Goal: Task Accomplishment & Management: Use online tool/utility

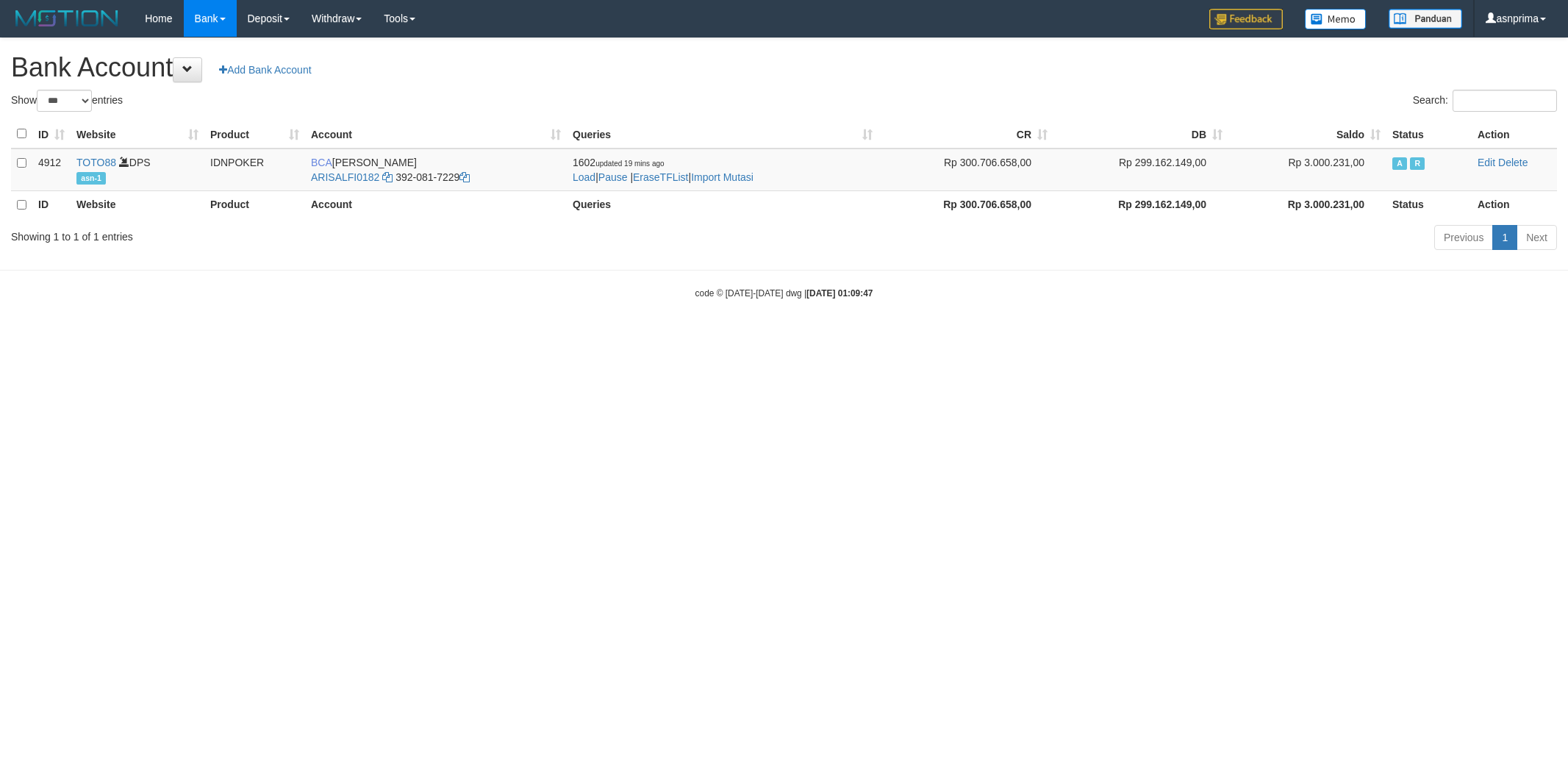
select select "***"
drag, startPoint x: 0, startPoint y: 0, endPoint x: 730, endPoint y: 174, distance: 750.5
click at [730, 174] on link "Import Mutasi" at bounding box center [722, 177] width 63 height 12
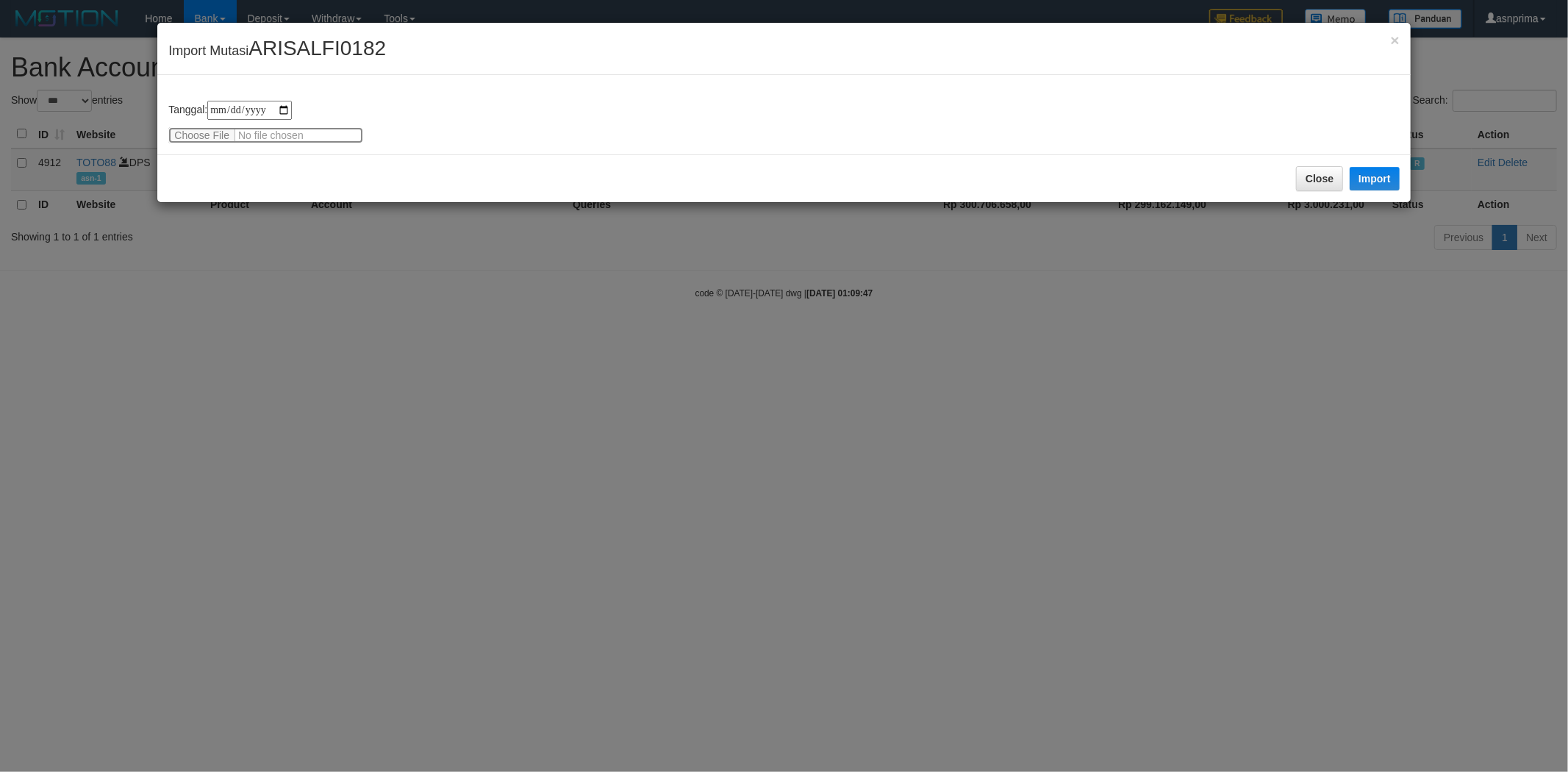
click at [244, 129] on input "file" at bounding box center [265, 135] width 195 height 16
type input "**********"
click at [292, 164] on div "Close Import" at bounding box center [784, 178] width 1253 height 48
click at [1378, 174] on button "Import" at bounding box center [1374, 179] width 50 height 24
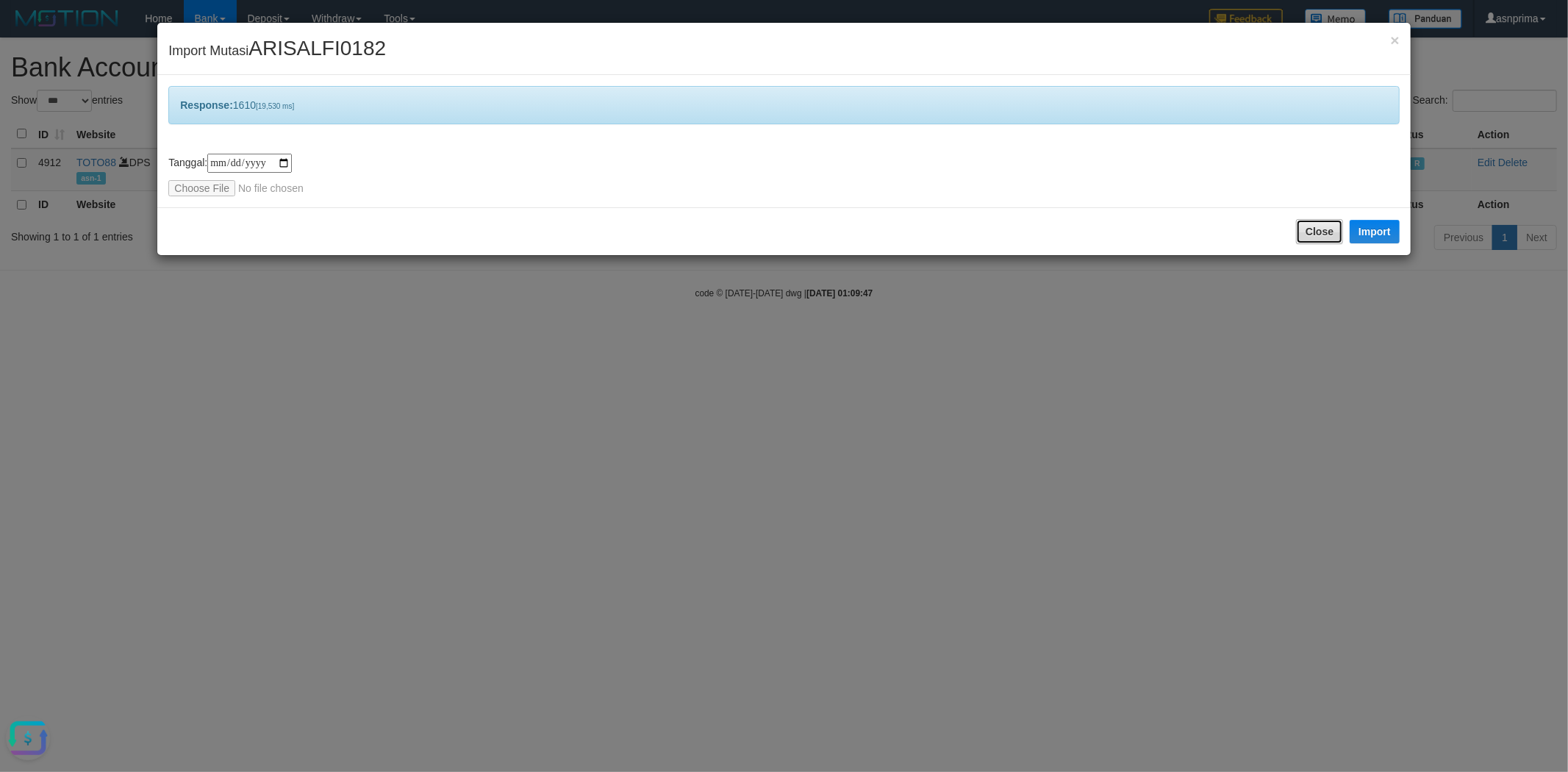
click at [1320, 232] on button "Close" at bounding box center [1320, 231] width 47 height 25
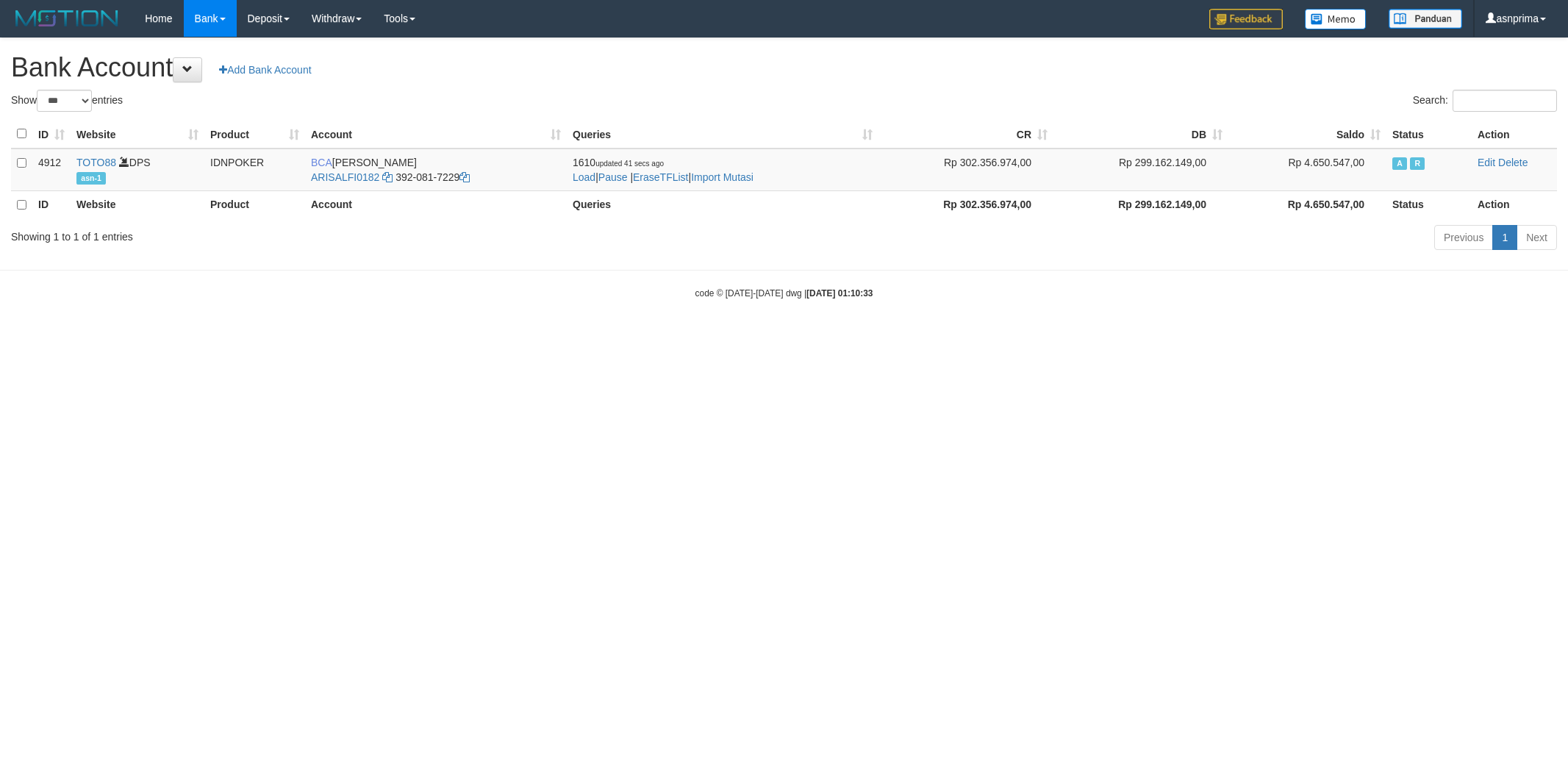
select select "***"
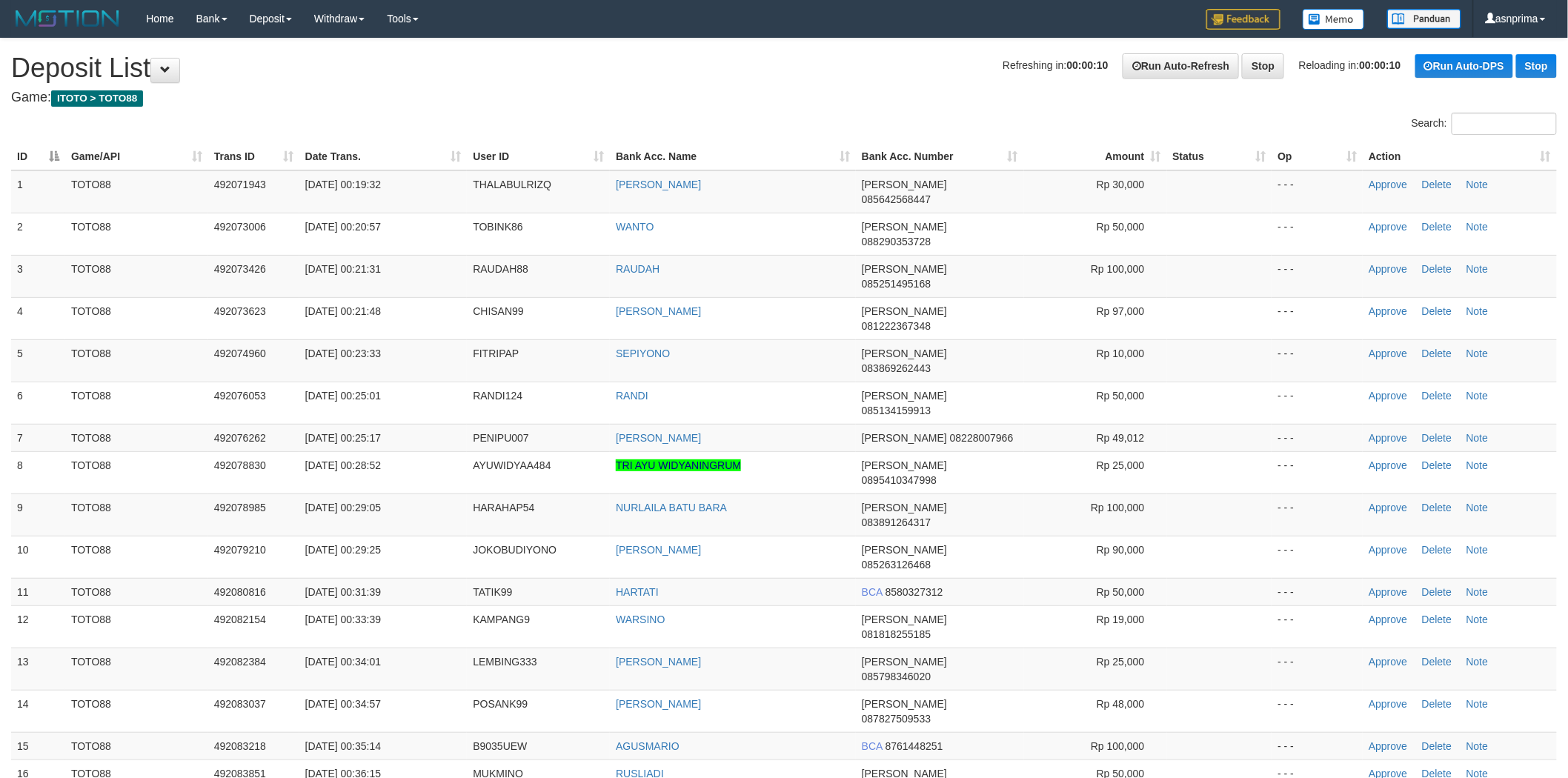
click at [1521, 154] on th "Action" at bounding box center [1459, 157] width 194 height 27
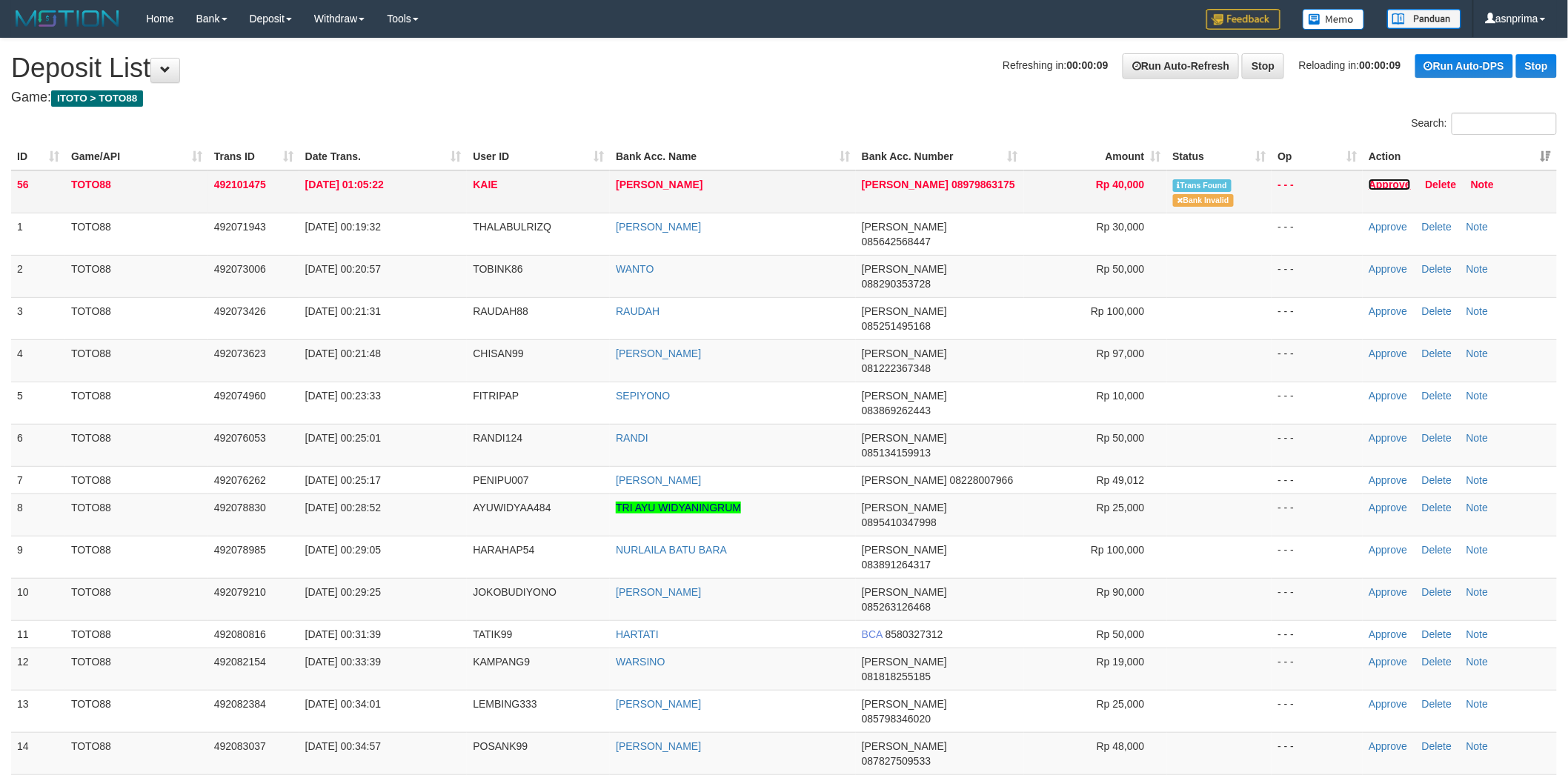
click at [1394, 186] on link "Approve" at bounding box center [1390, 184] width 42 height 12
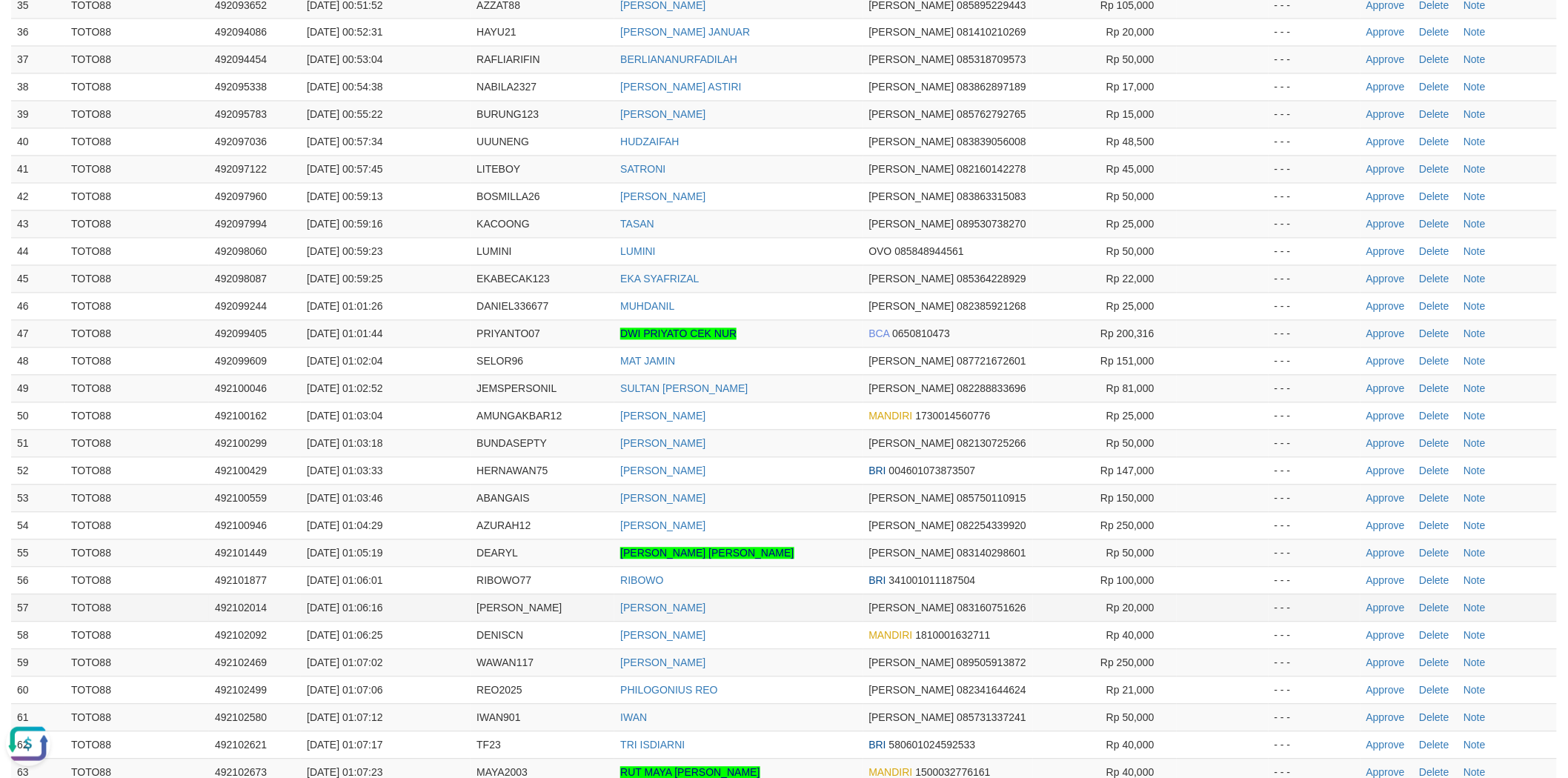
scroll to position [1317, 0]
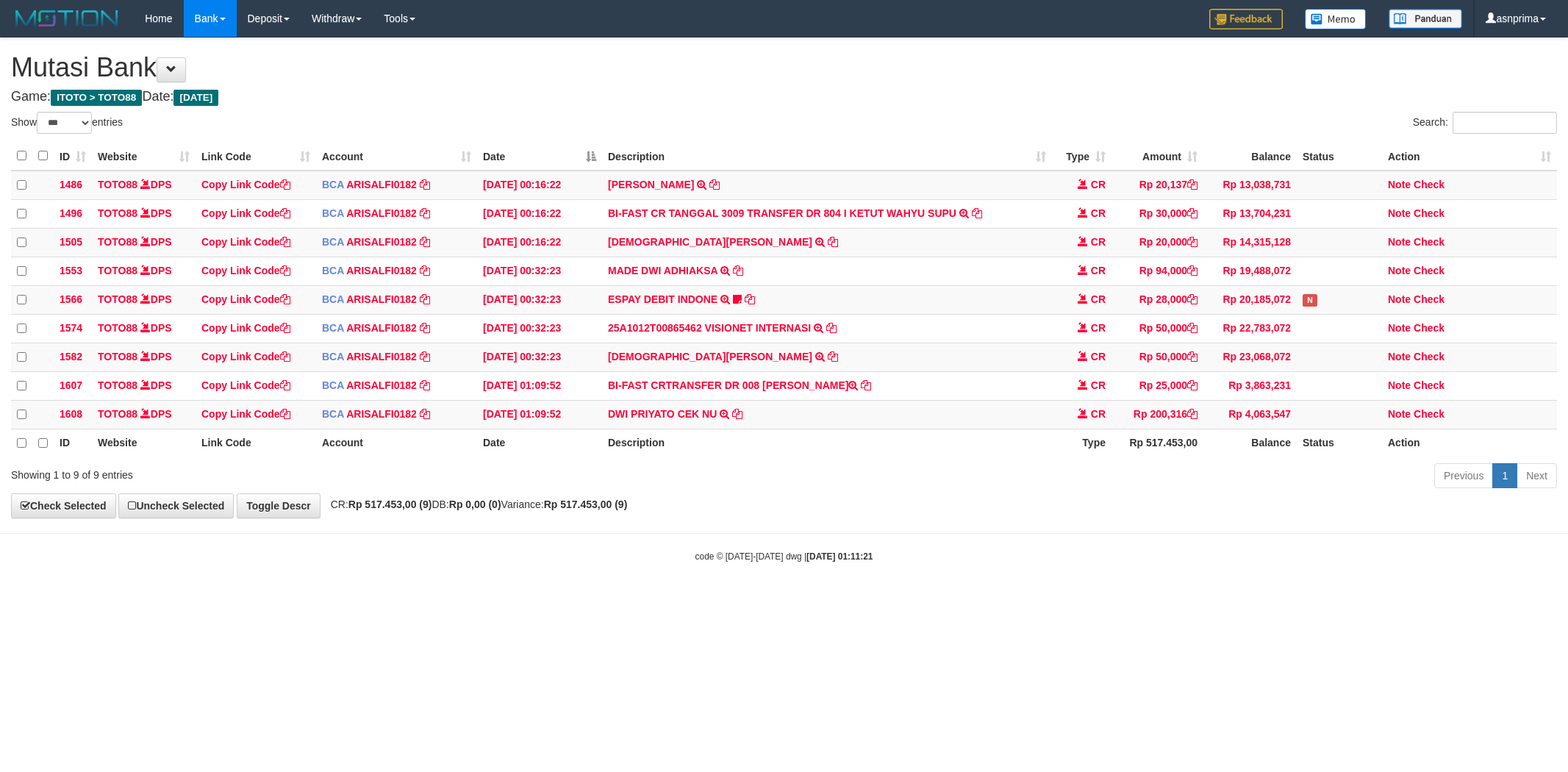
select select "***"
click at [738, 419] on icon at bounding box center [737, 413] width 10 height 10
click at [1195, 419] on icon at bounding box center [1192, 413] width 10 height 10
click at [1428, 419] on link "Check" at bounding box center [1429, 413] width 31 height 12
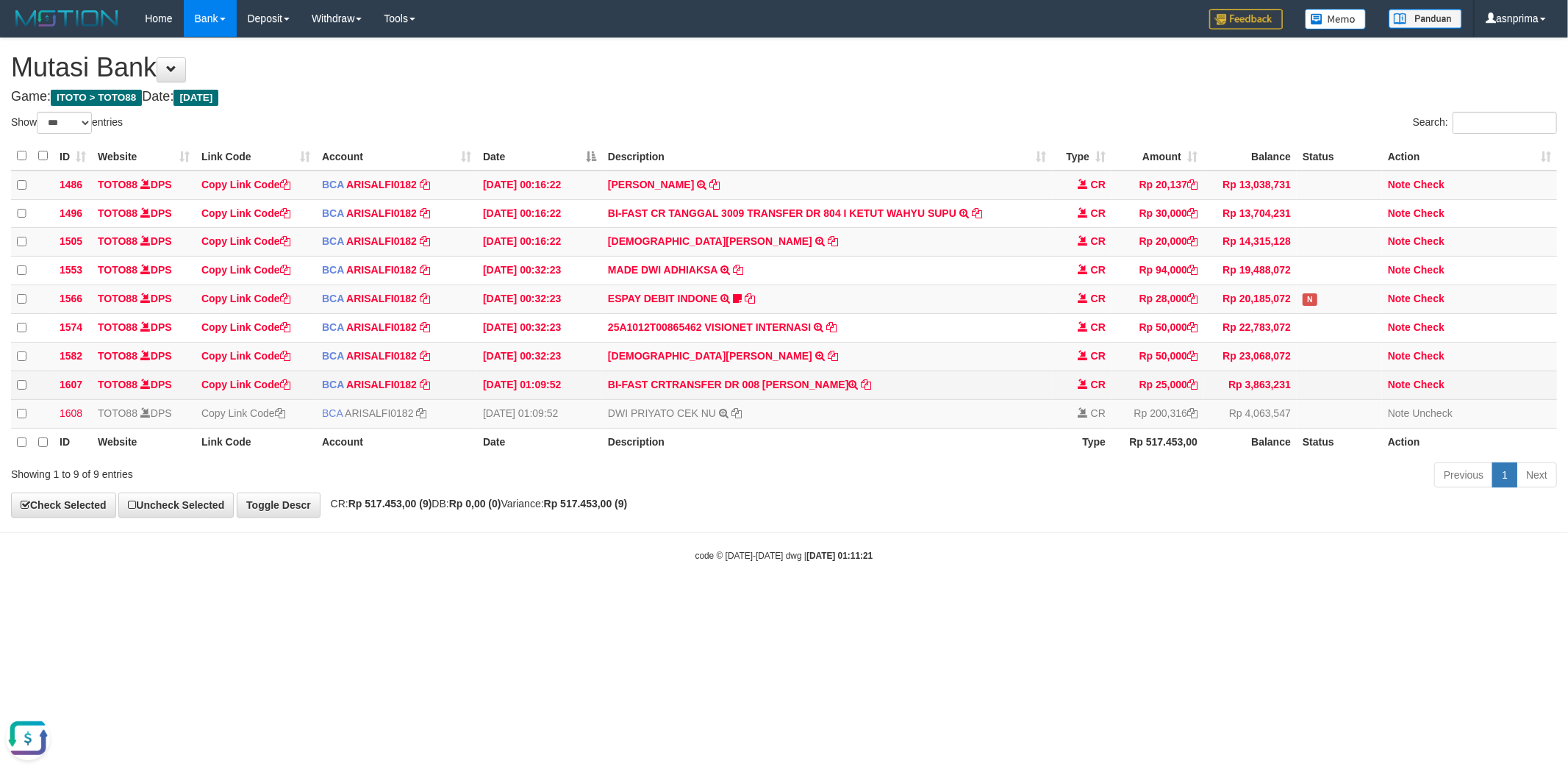
click at [789, 393] on td "BI-FAST CRTRANSFER DR 008 AMUNG AKBAR" at bounding box center [826, 385] width 450 height 29
drag, startPoint x: 789, startPoint y: 393, endPoint x: 831, endPoint y: 393, distance: 42.0
click at [831, 393] on td "BI-FAST CRTRANSFER DR 008 AMUNG AKBAR" at bounding box center [826, 385] width 450 height 29
copy td "AMUNG AKBAR"
click at [1428, 391] on link "Check" at bounding box center [1429, 384] width 31 height 12
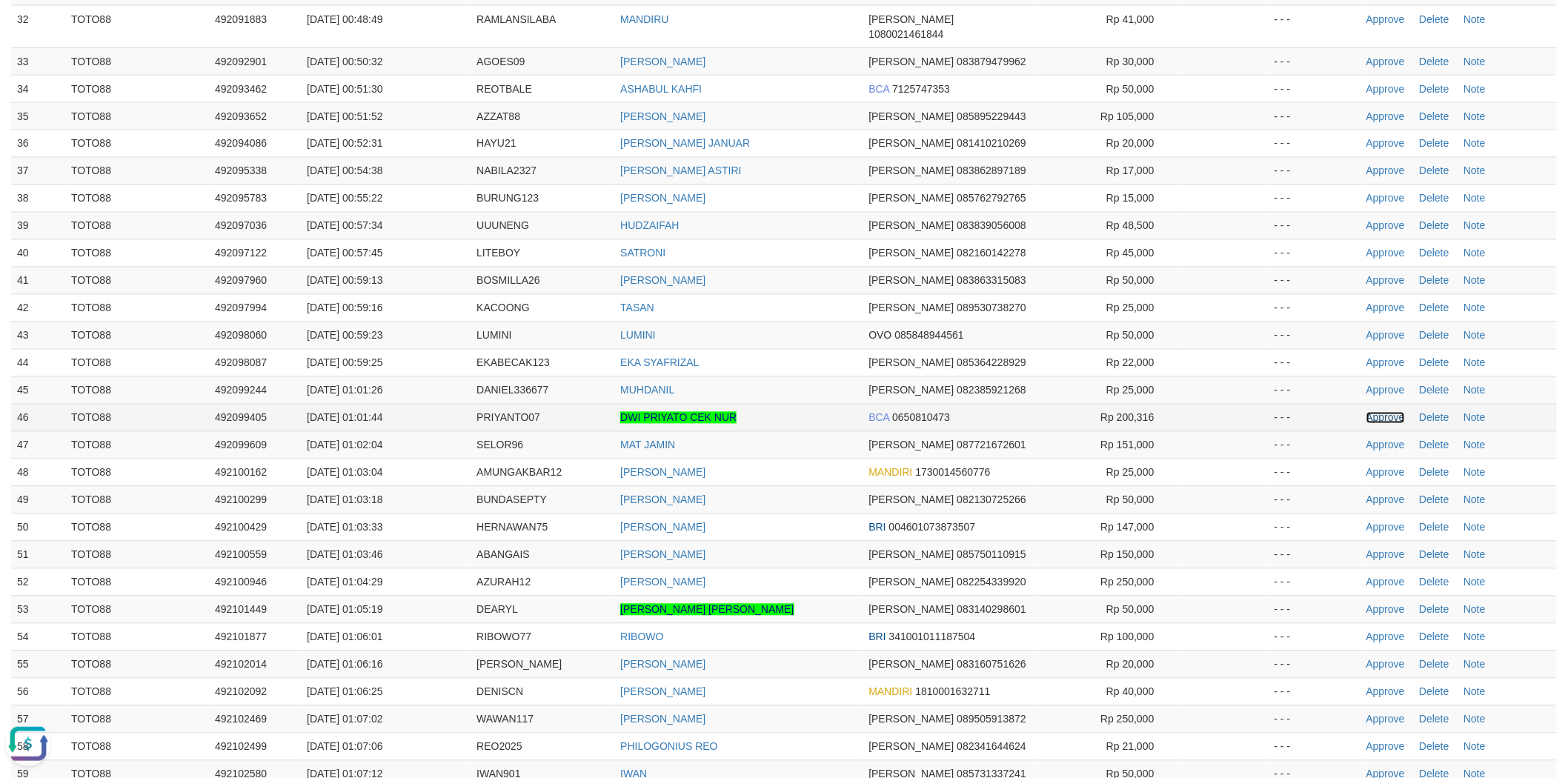
click at [1373, 412] on link "Approve" at bounding box center [1386, 418] width 38 height 12
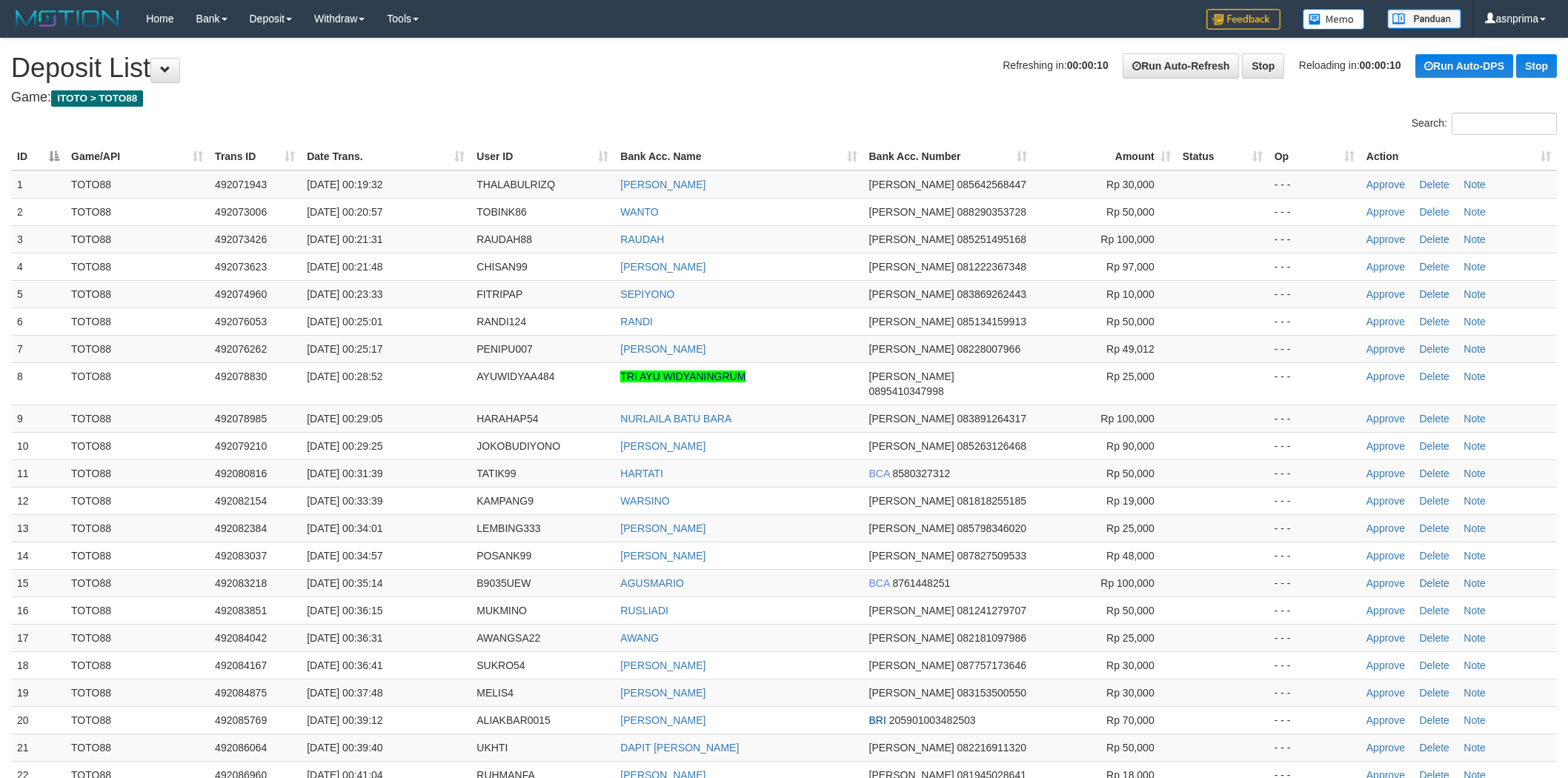
scroll to position [1030, 0]
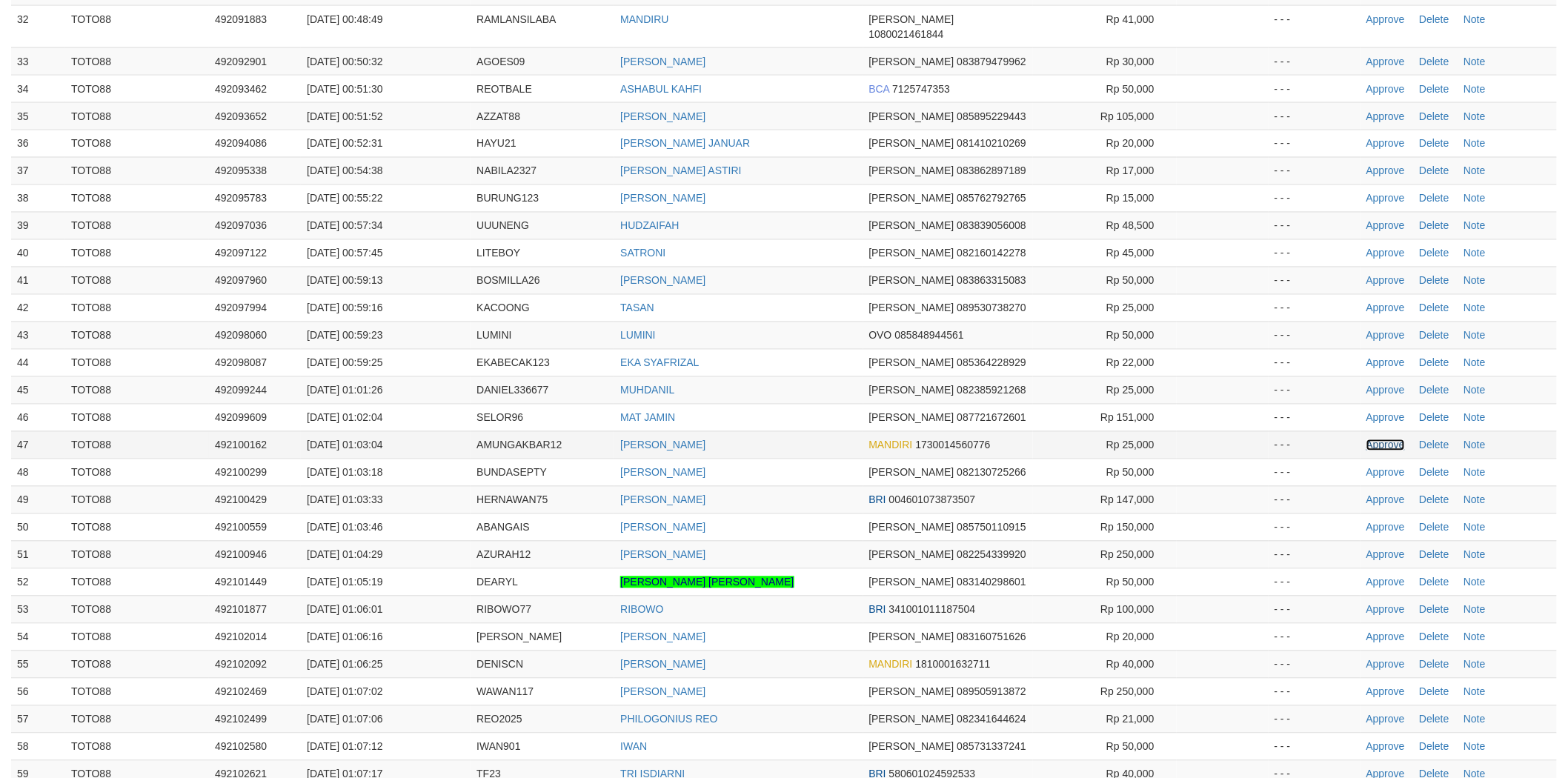
click at [1378, 439] on link "Approve" at bounding box center [1386, 445] width 38 height 12
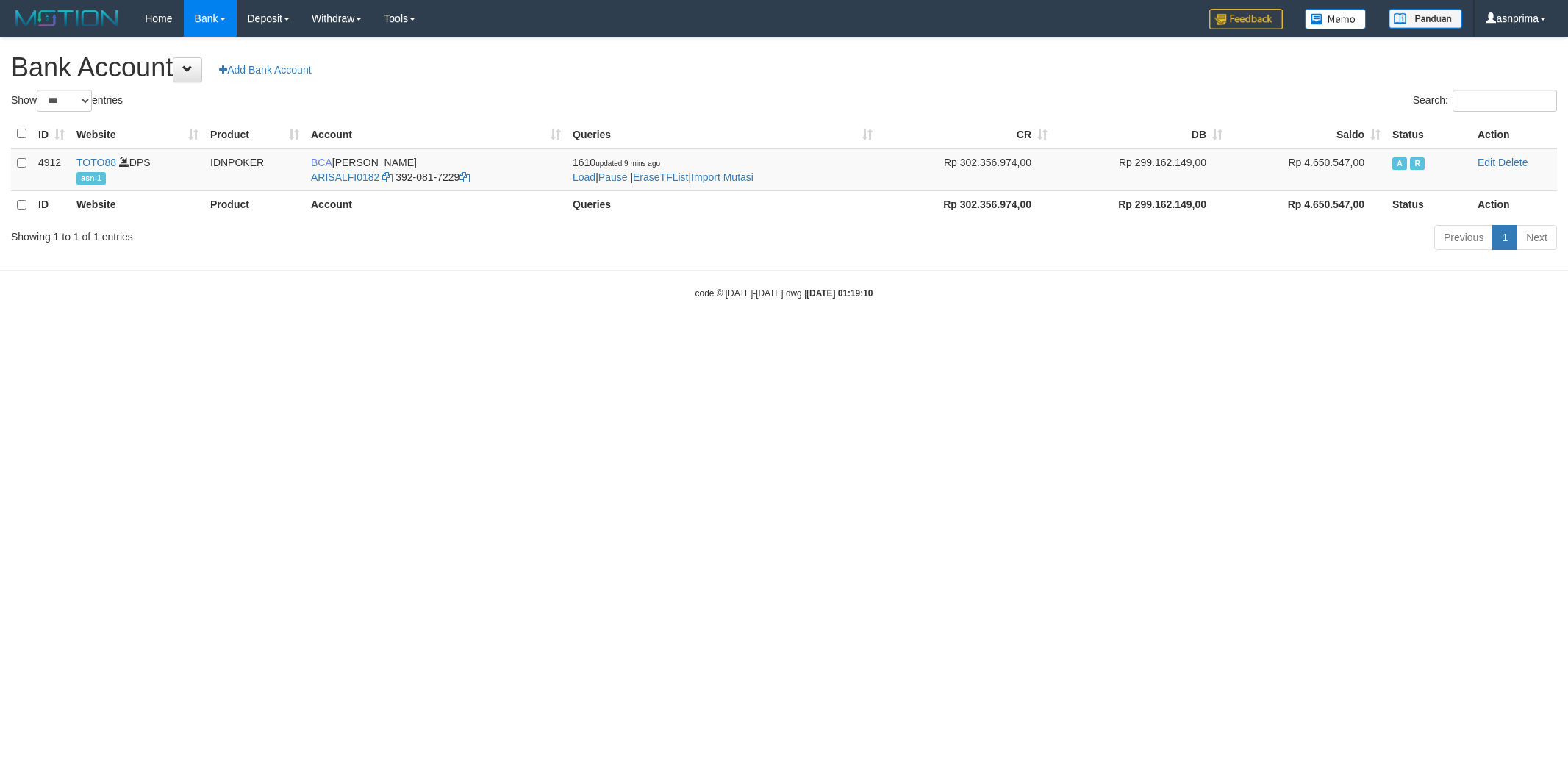
select select "***"
drag, startPoint x: 0, startPoint y: 0, endPoint x: 750, endPoint y: 181, distance: 771.5
click at [750, 181] on link "Import Mutasi" at bounding box center [722, 177] width 63 height 12
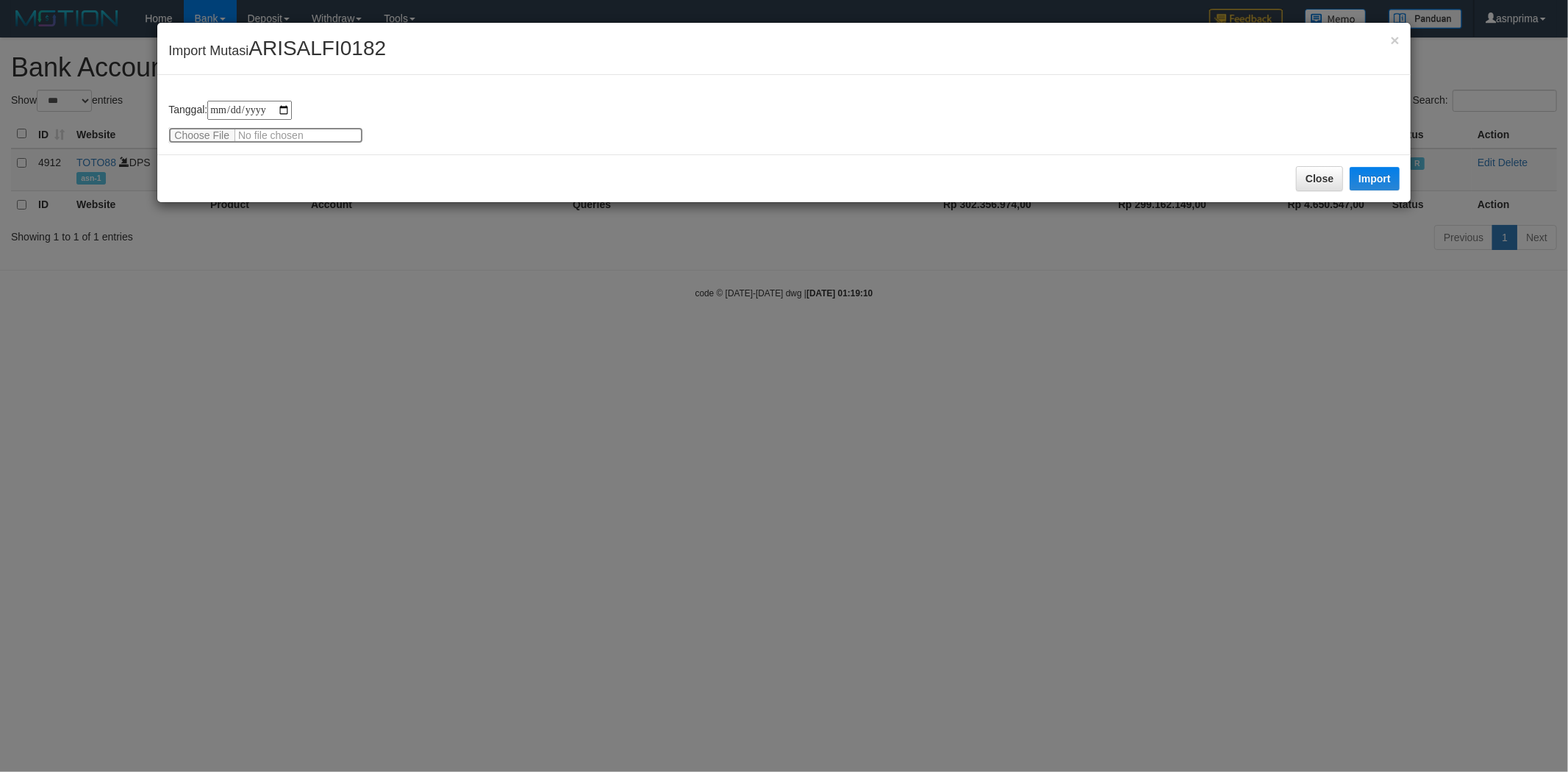
click at [253, 133] on input "file" at bounding box center [265, 135] width 195 height 16
type input "**********"
drag, startPoint x: 548, startPoint y: 173, endPoint x: 562, endPoint y: 174, distance: 14.0
click at [562, 174] on div "Close Import" at bounding box center [784, 178] width 1253 height 48
click at [1381, 175] on button "Import" at bounding box center [1374, 179] width 50 height 24
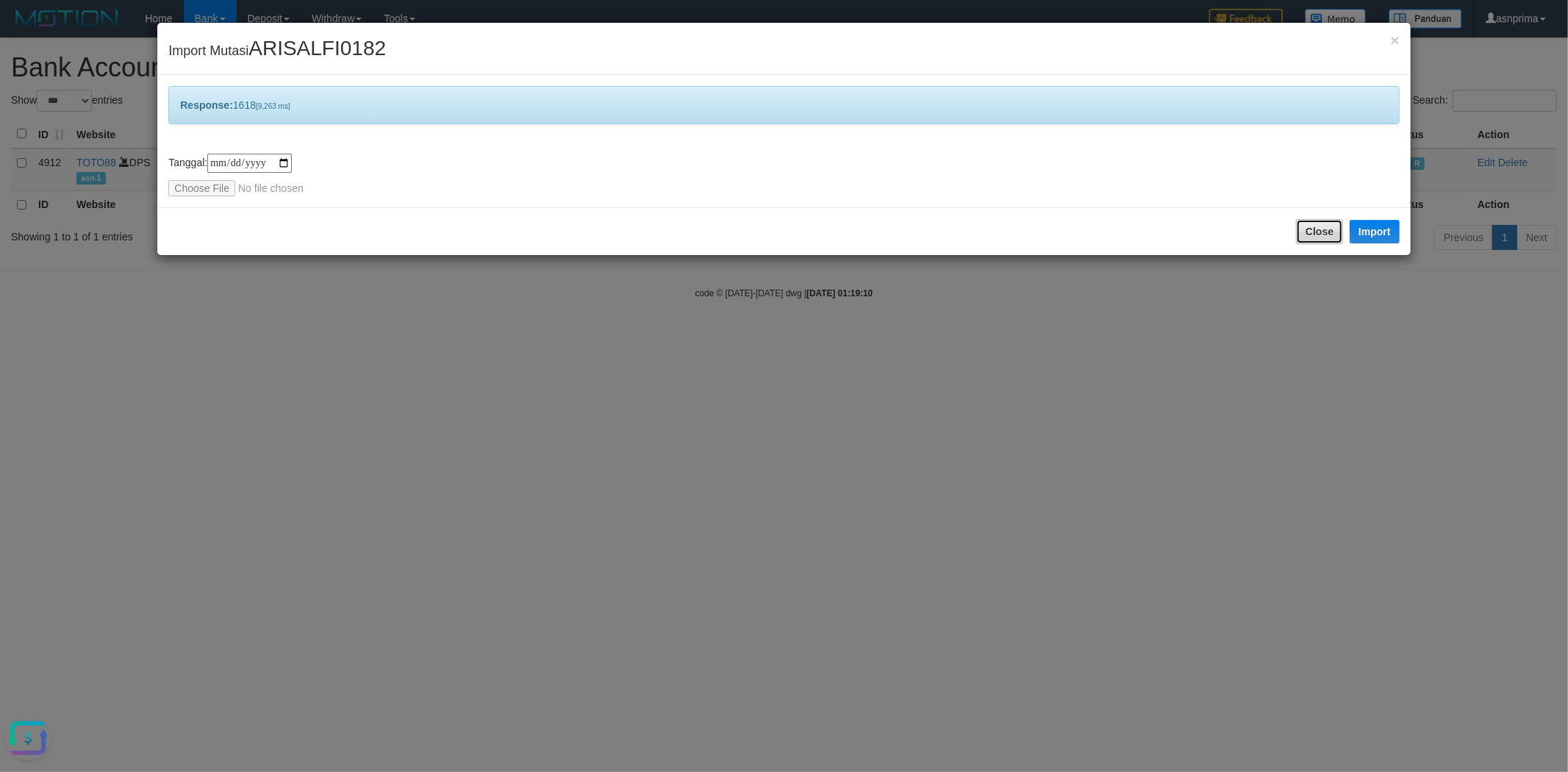
click at [1308, 230] on button "Close" at bounding box center [1320, 231] width 47 height 25
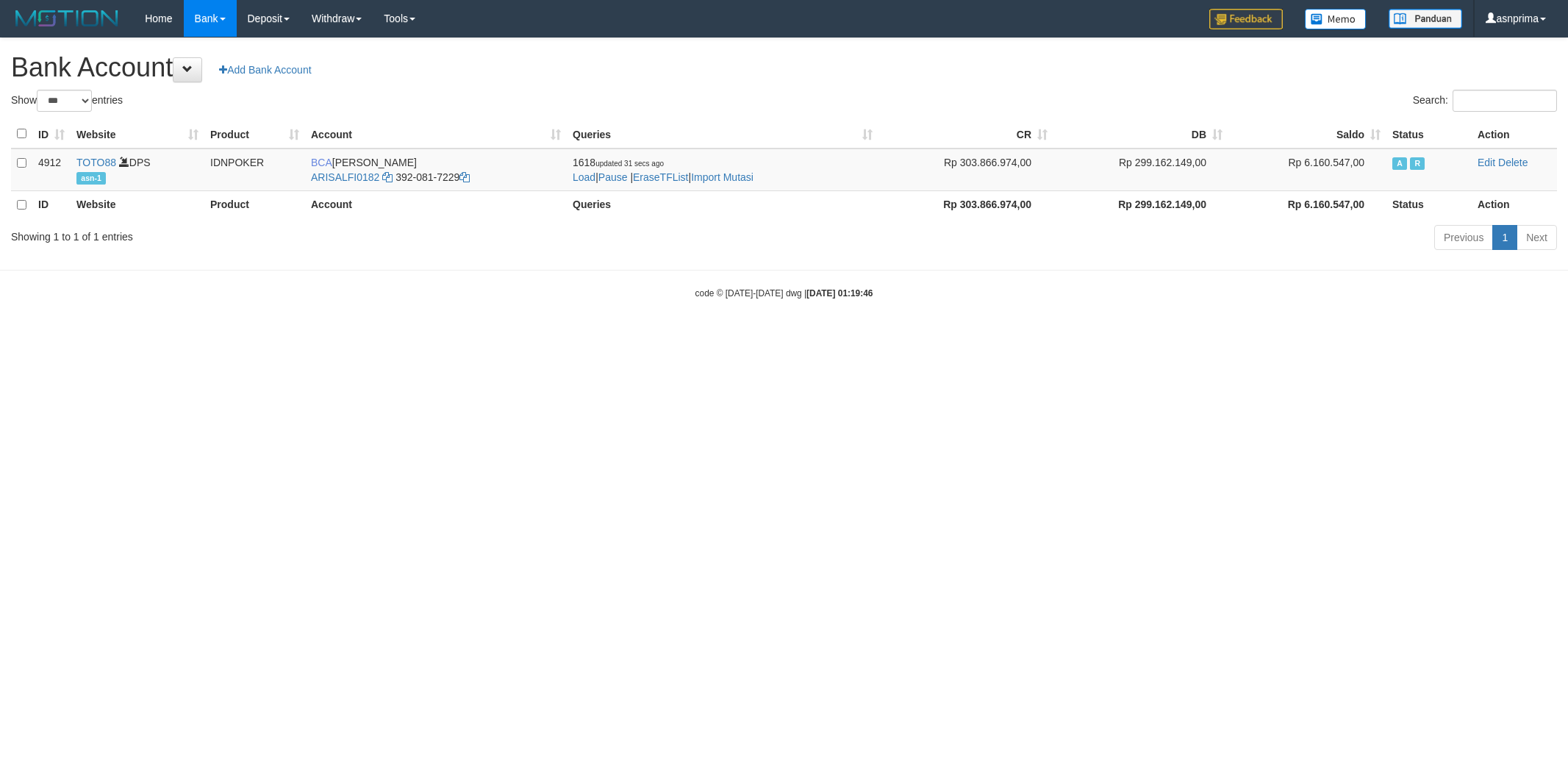
select select "***"
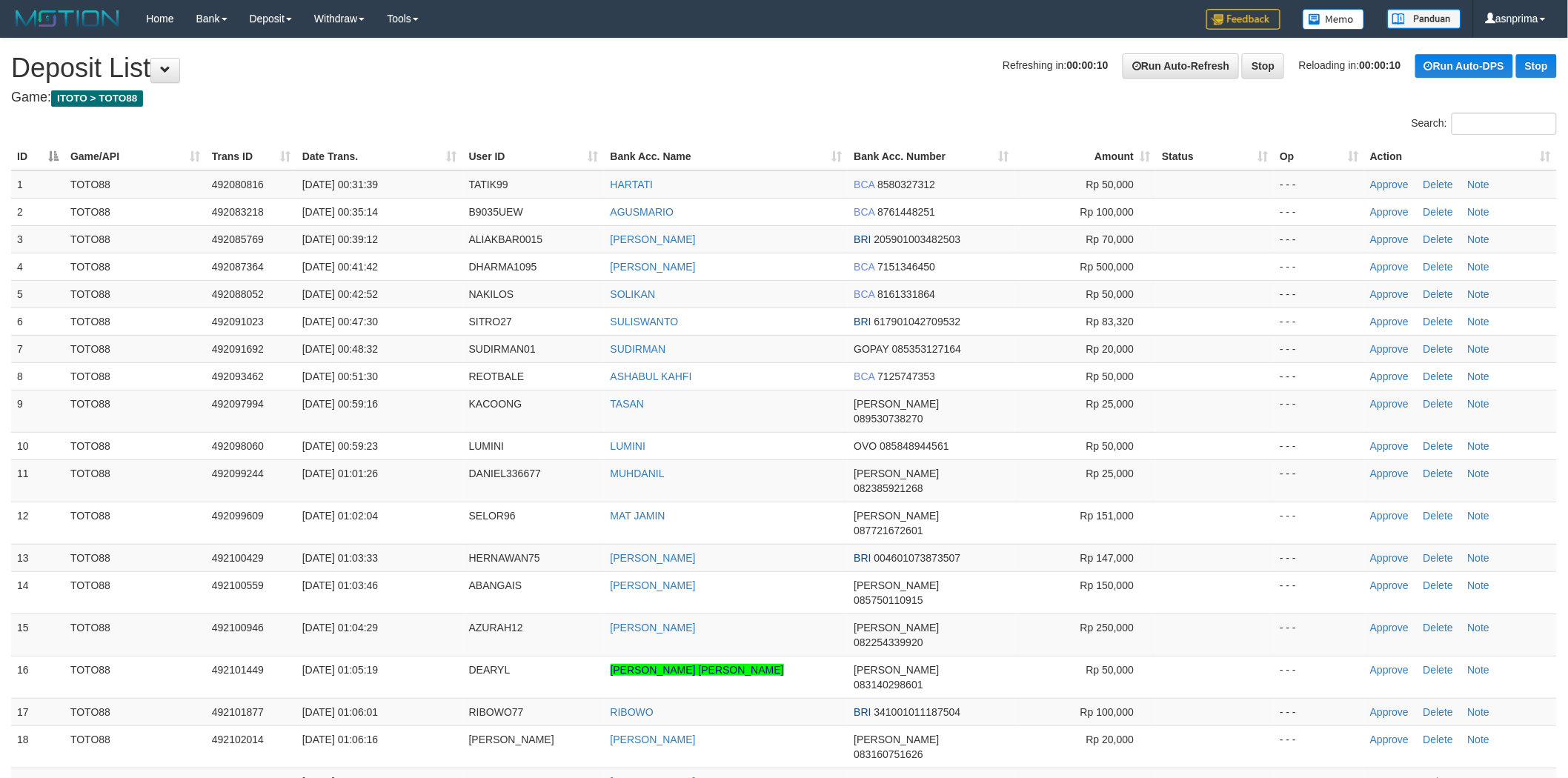
click at [1525, 148] on th "Action" at bounding box center [1460, 157] width 193 height 27
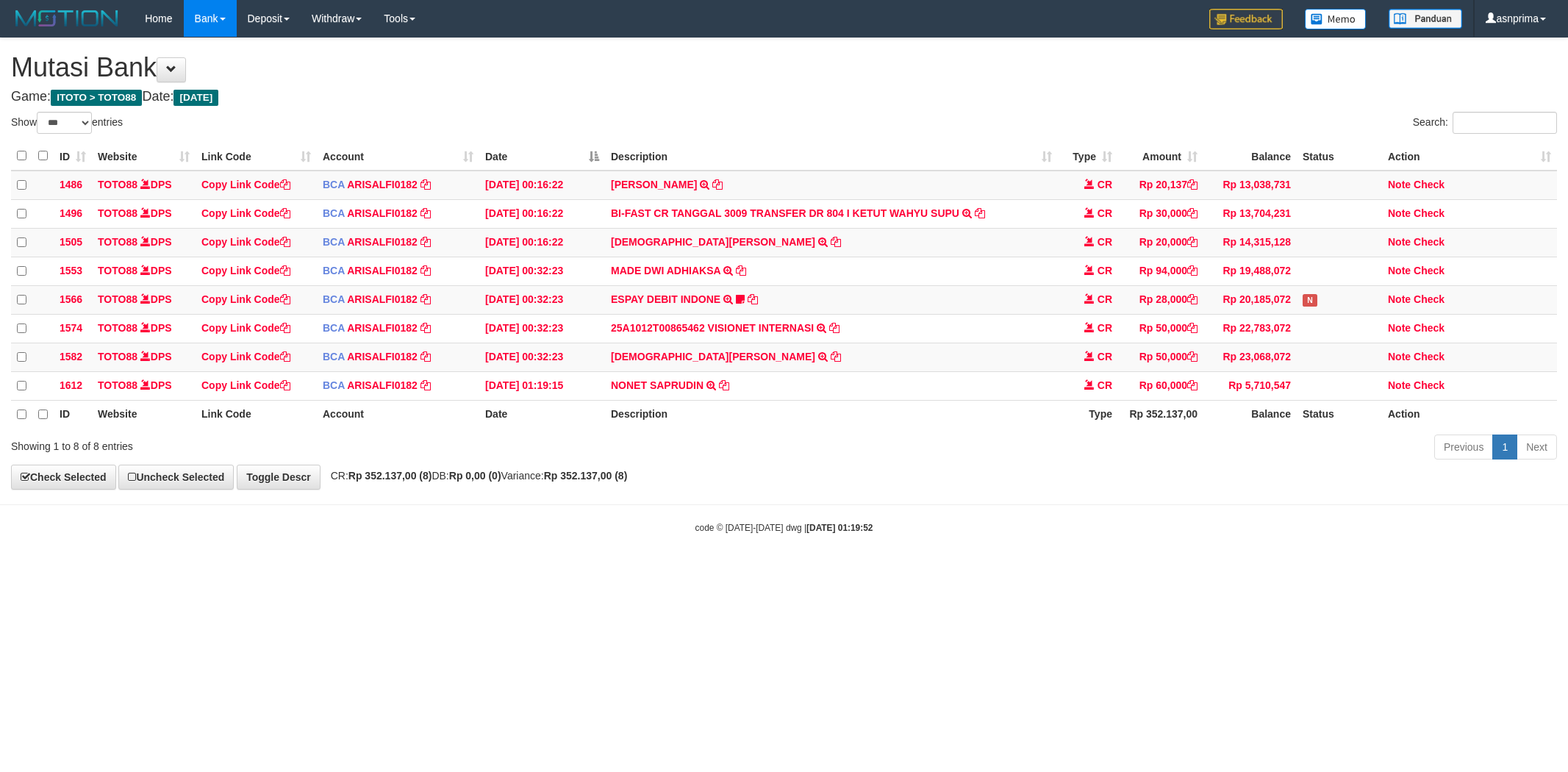
select select "***"
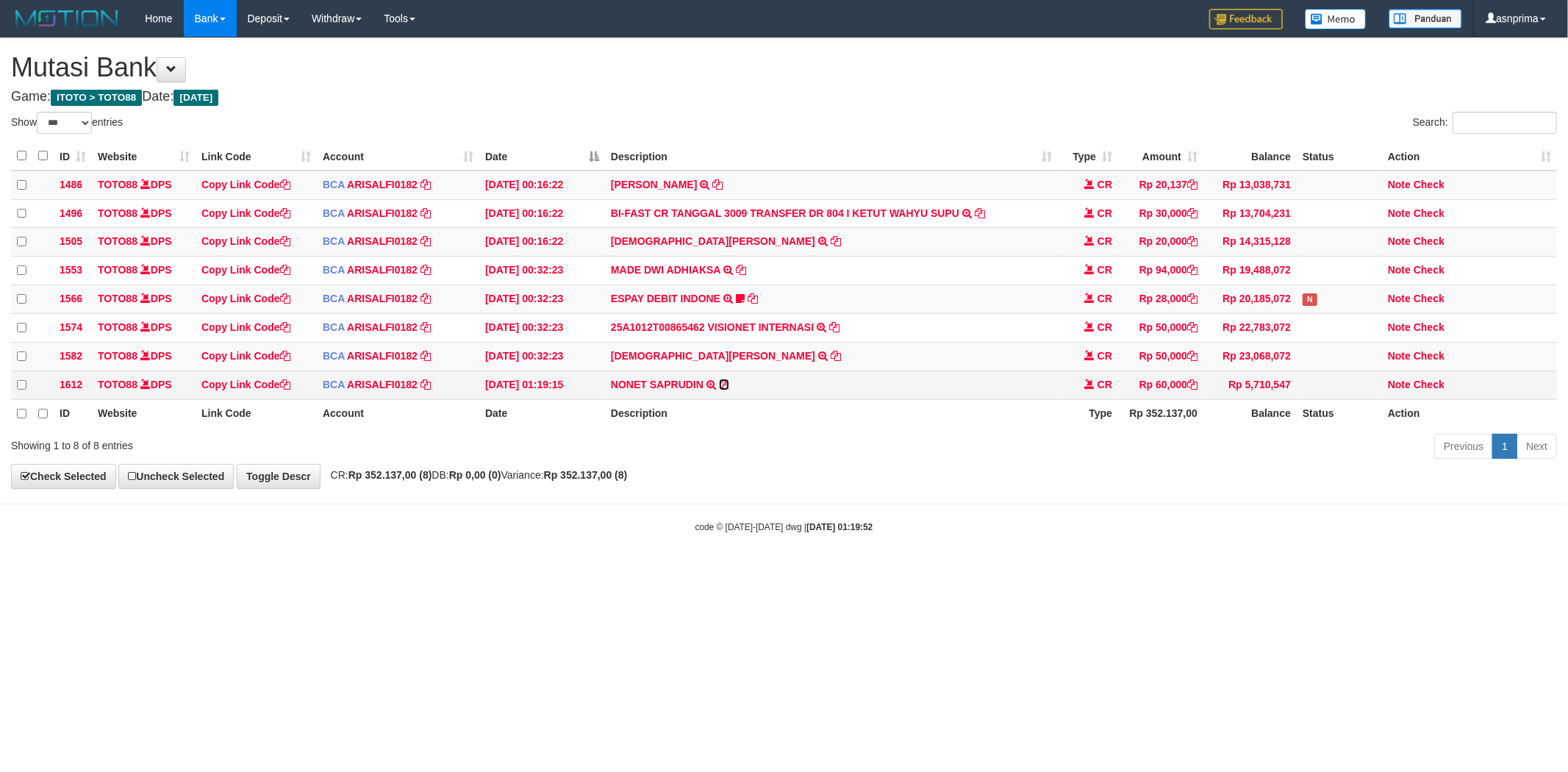
click at [728, 390] on icon at bounding box center [724, 384] width 10 height 10
click at [1396, 390] on link "Note" at bounding box center [1399, 384] width 23 height 12
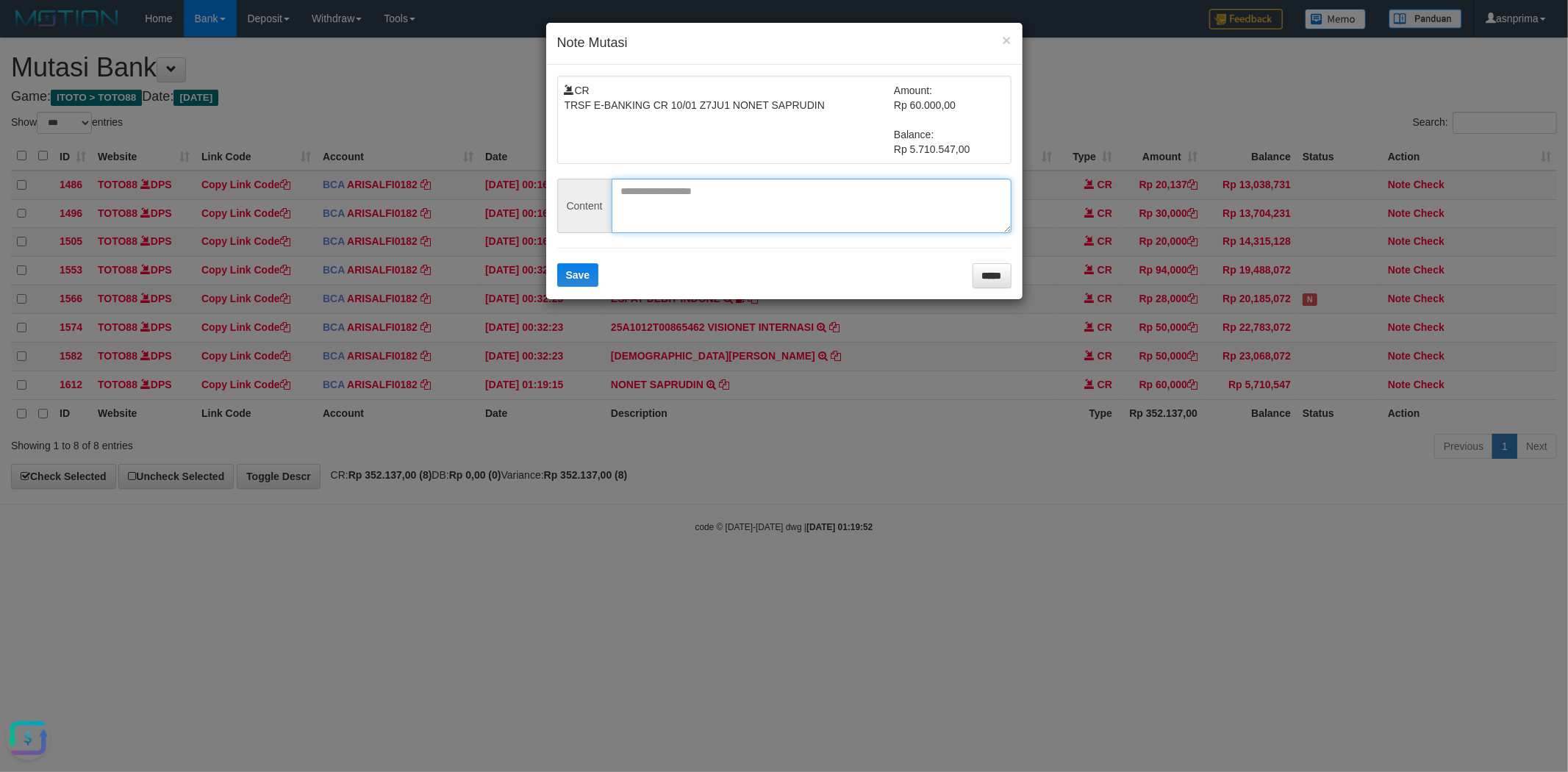
click at [731, 192] on textarea at bounding box center [812, 206] width 400 height 55
paste textarea "********"
type textarea "********"
click at [589, 266] on button "Save" at bounding box center [578, 276] width 42 height 24
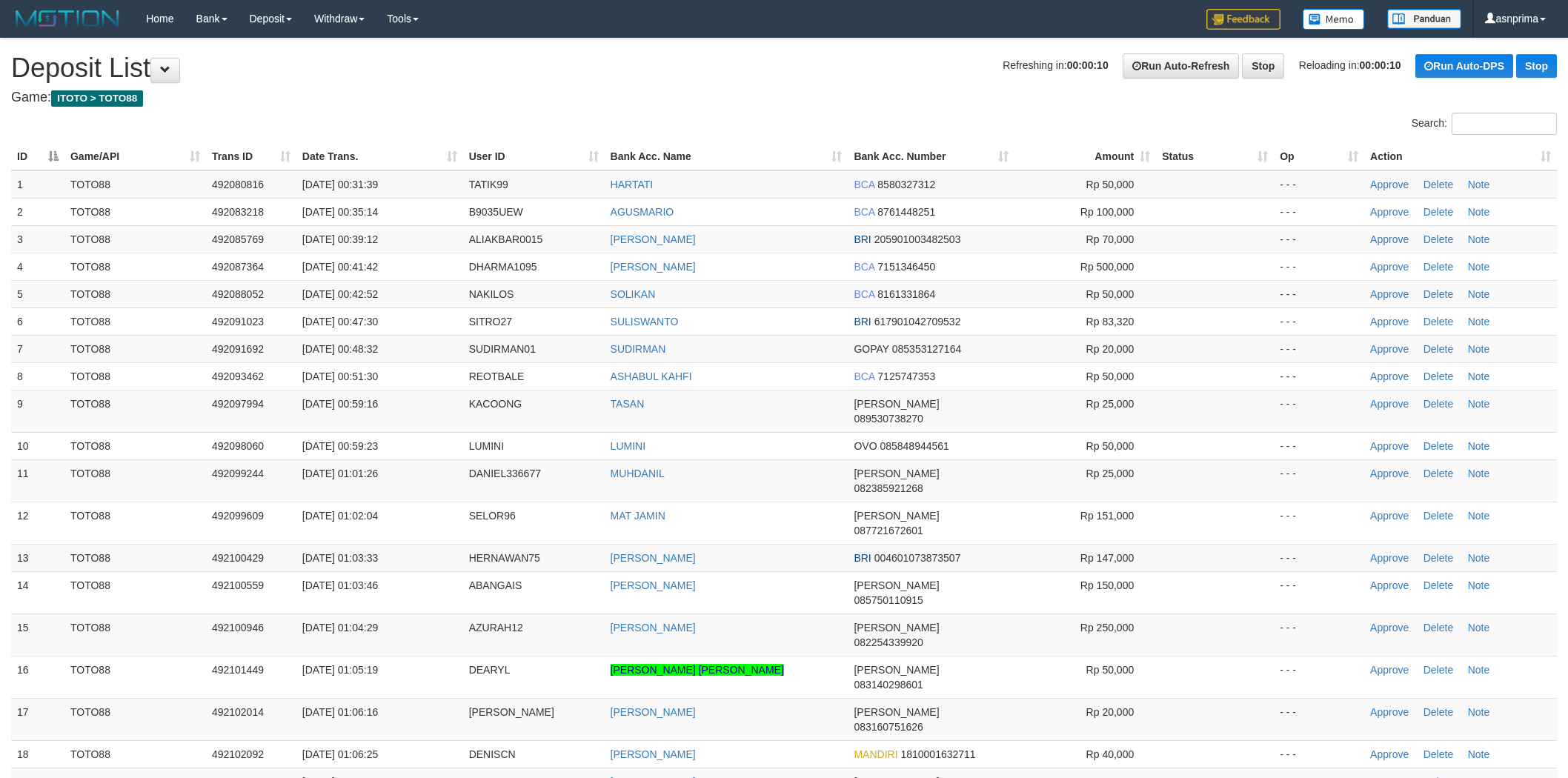
scroll to position [617, 0]
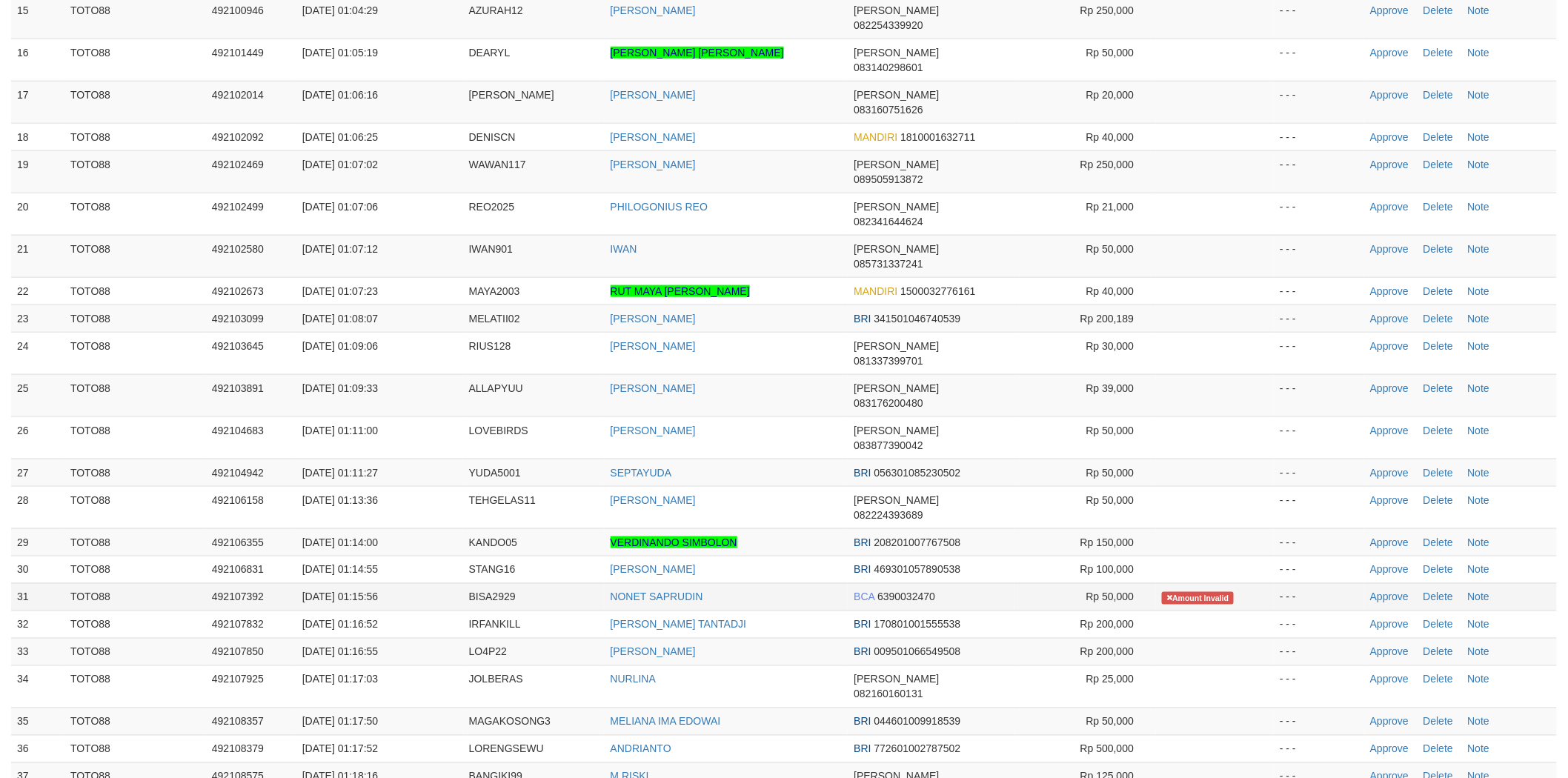
click at [495, 592] on span "BISA2929" at bounding box center [492, 597] width 46 height 12
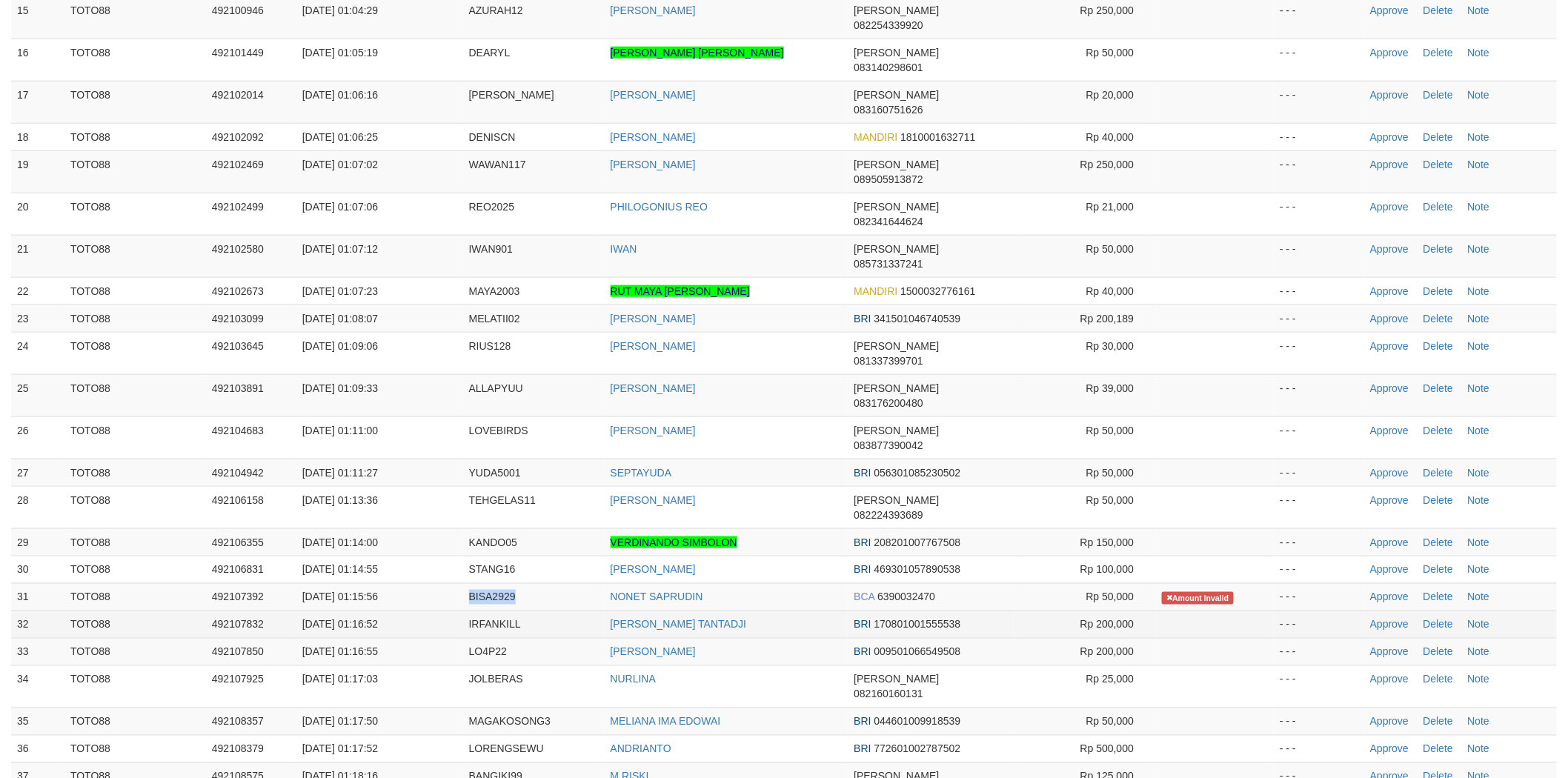
copy span "BISA2929"
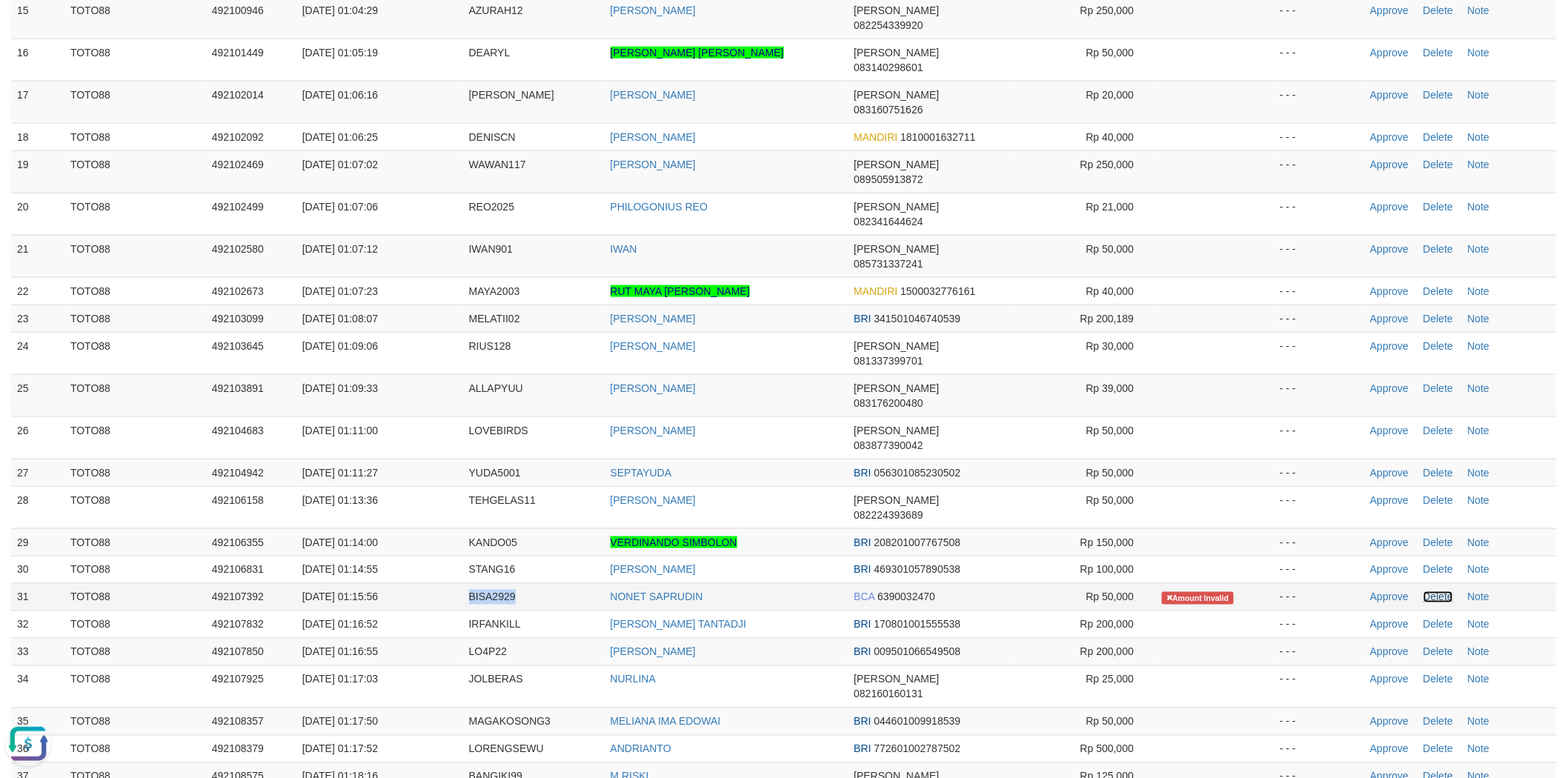
click at [1439, 592] on link "Delete" at bounding box center [1438, 597] width 30 height 12
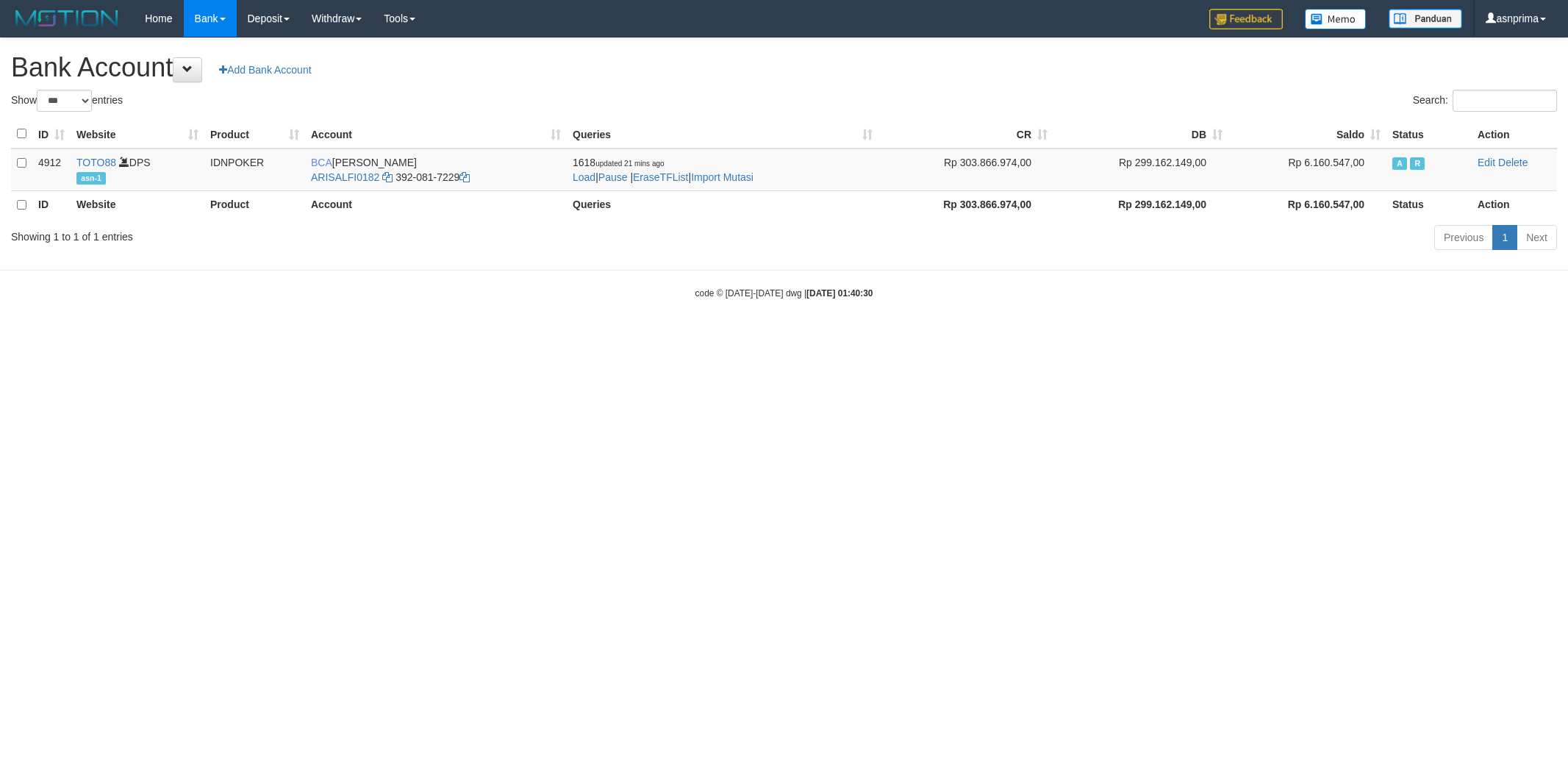
select select "***"
click at [730, 176] on link "Import Mutasi" at bounding box center [722, 177] width 63 height 12
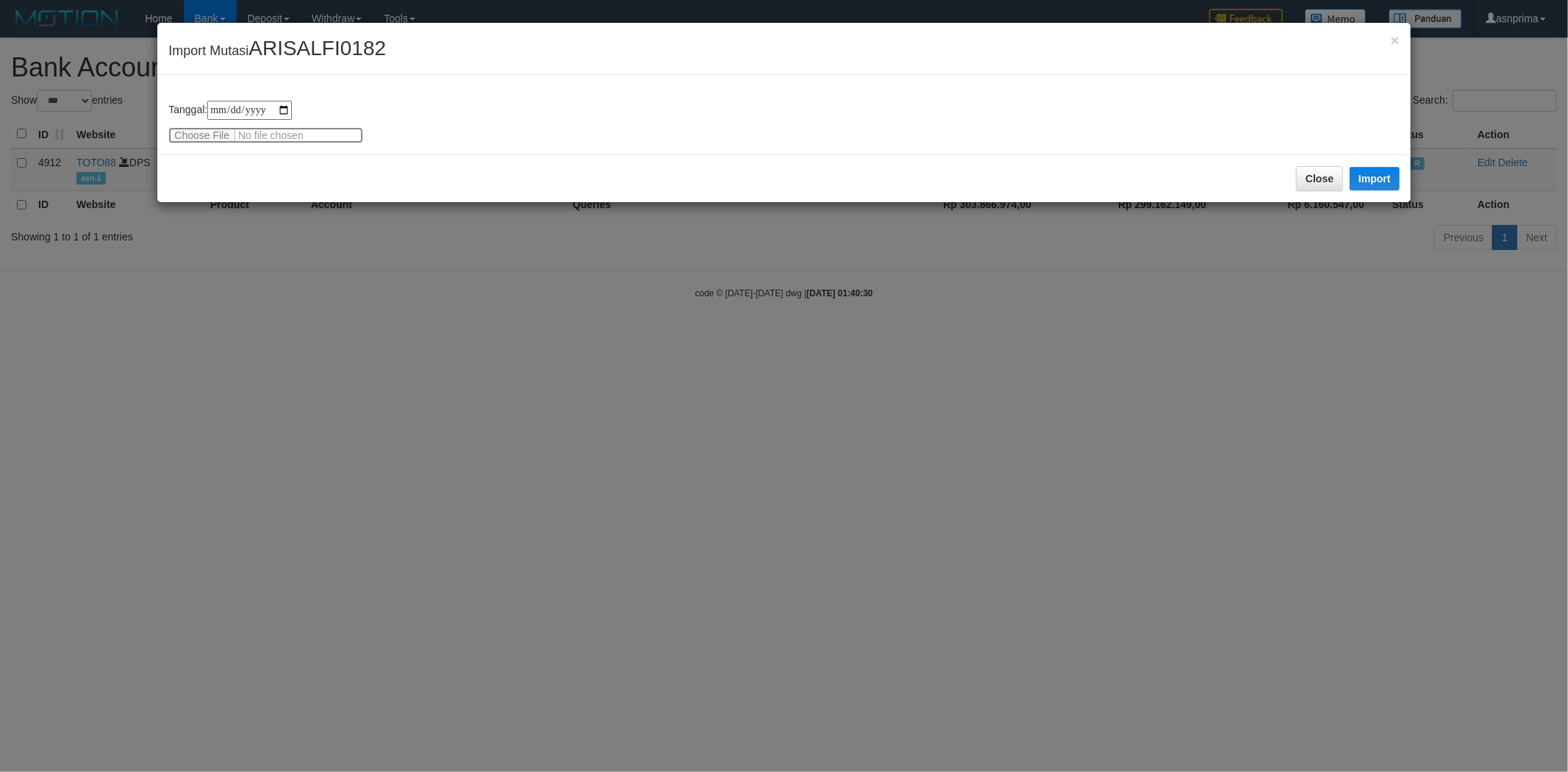
click at [233, 133] on input "file" at bounding box center [265, 135] width 195 height 16
type input "**********"
drag, startPoint x: 296, startPoint y: 172, endPoint x: 328, endPoint y: 172, distance: 32.0
click at [298, 172] on div "Close Import" at bounding box center [784, 178] width 1253 height 48
click at [1396, 173] on button "Import" at bounding box center [1374, 179] width 50 height 24
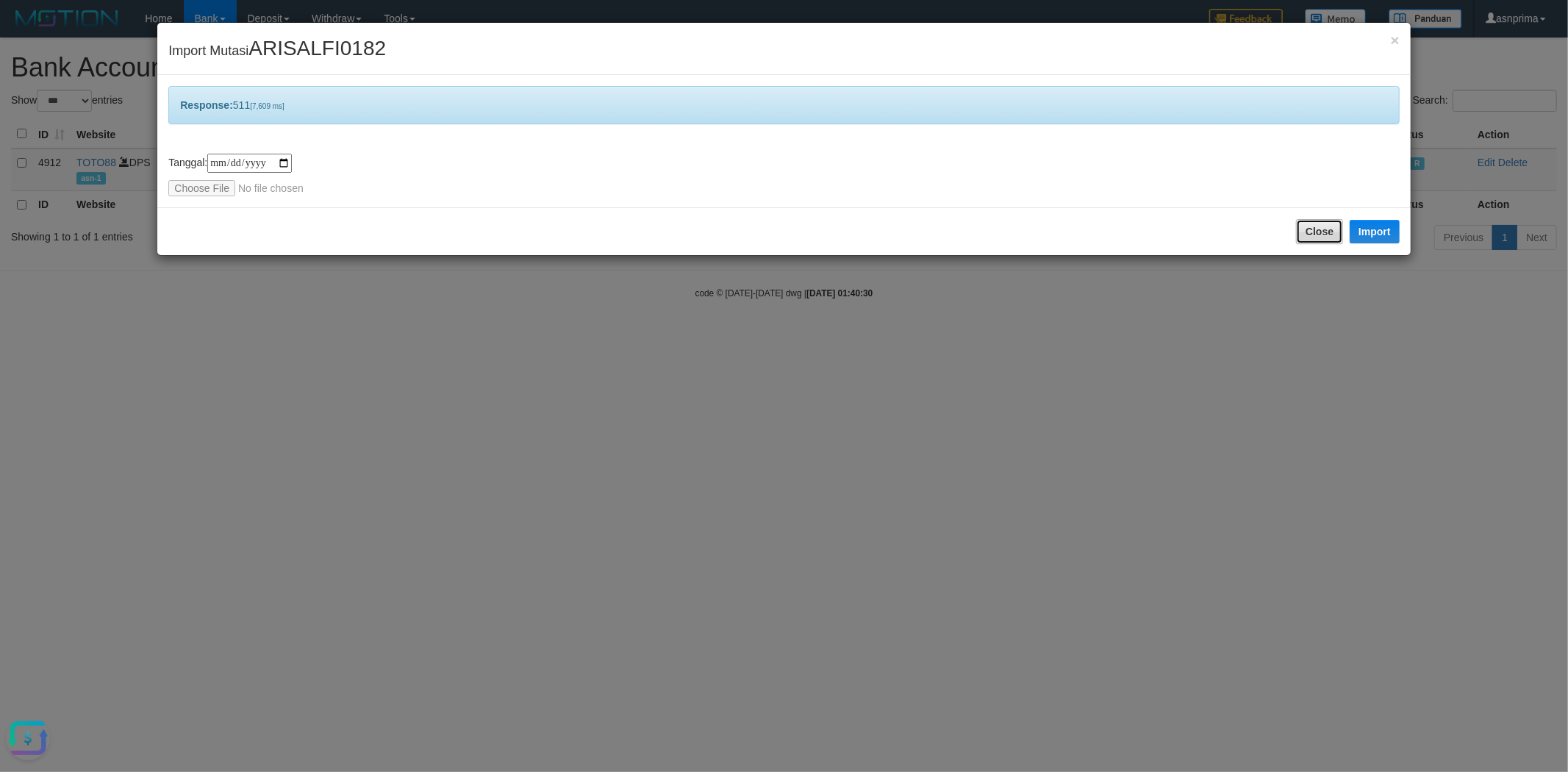
click at [1301, 238] on button "Close" at bounding box center [1320, 231] width 47 height 25
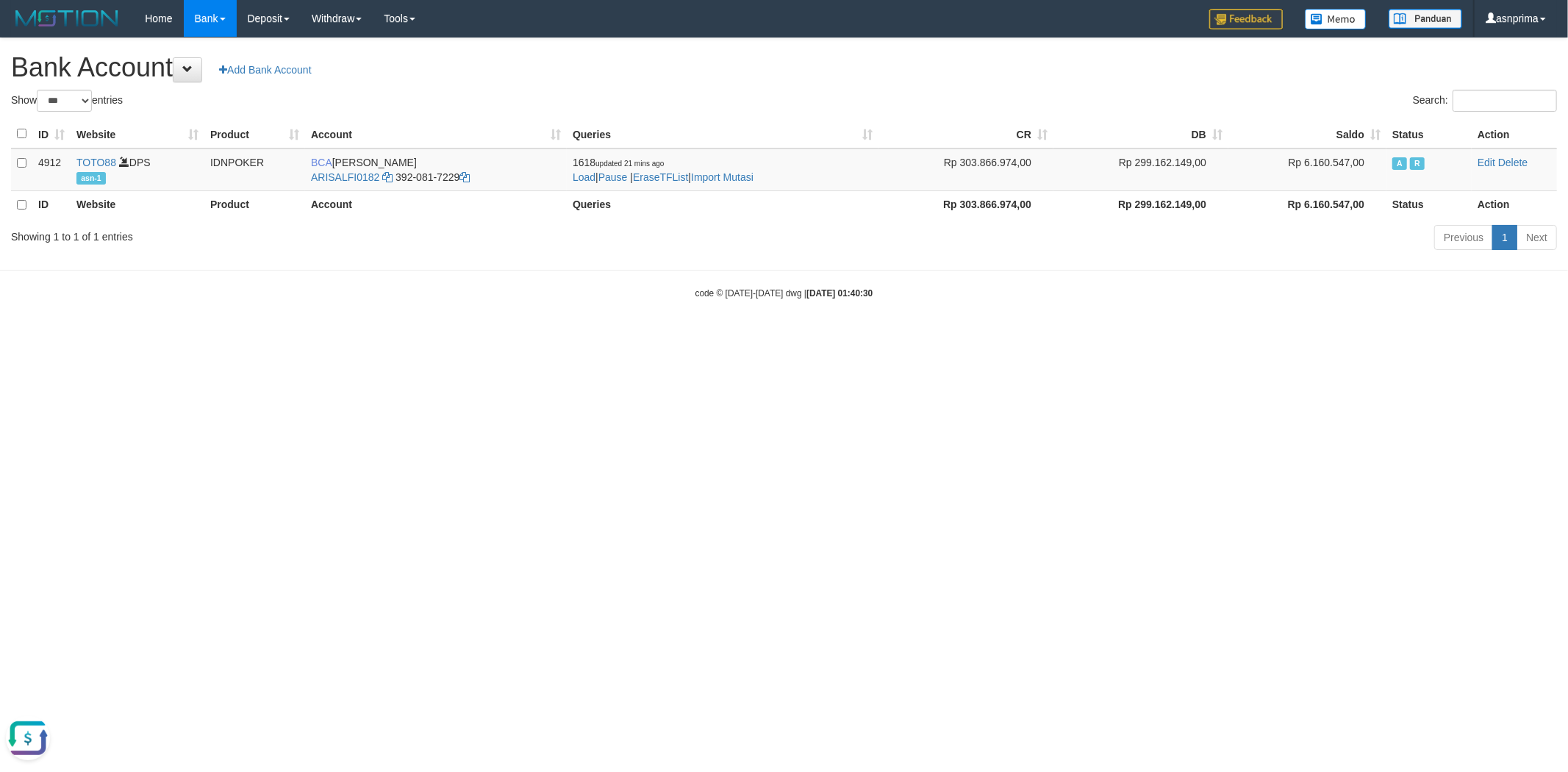
click at [834, 337] on html "Toggle navigation Home Bank Account List Load By Website Group [ITOTO] TOTO88 B…" at bounding box center [784, 168] width 1568 height 337
select select "***"
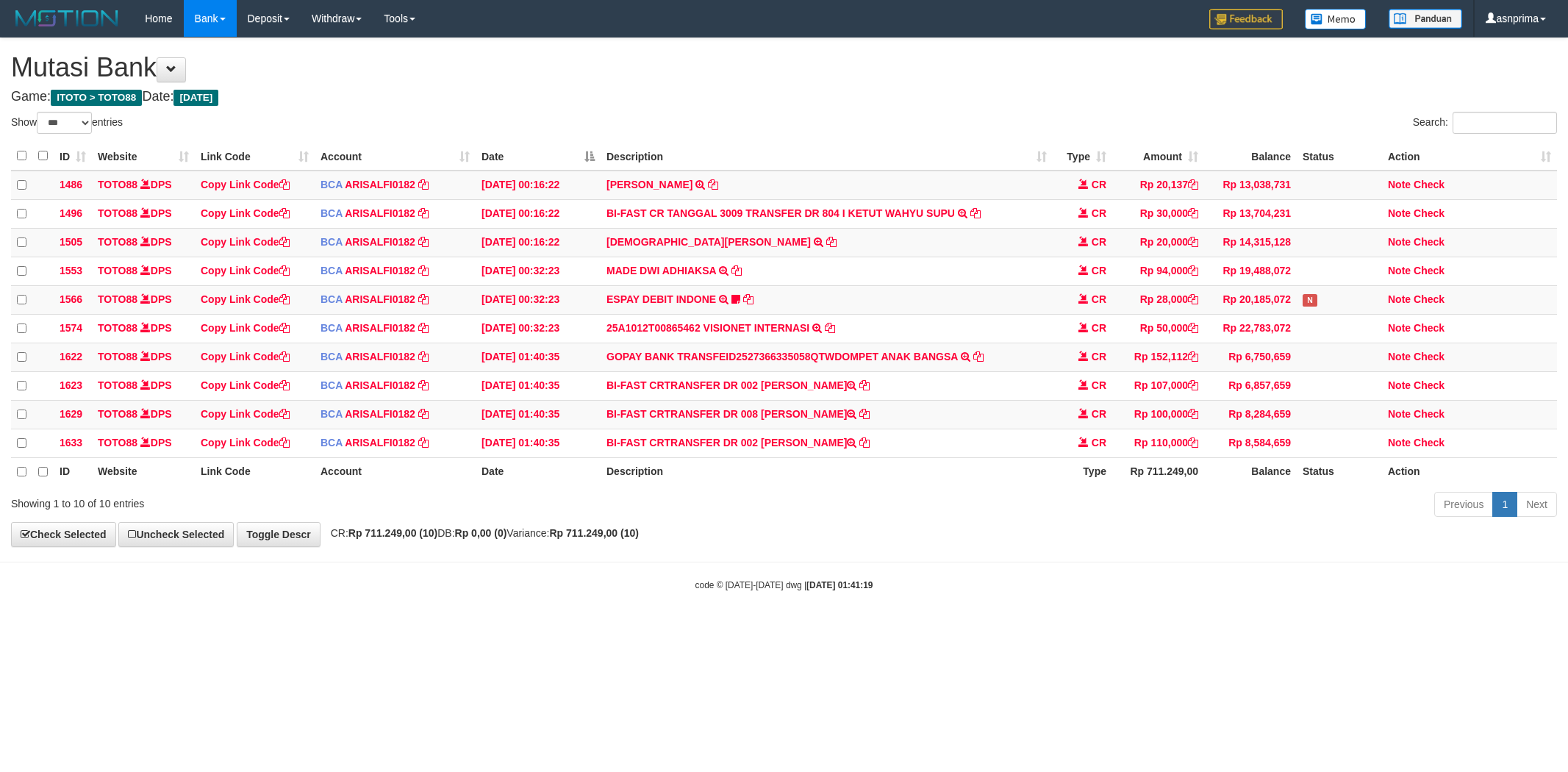
select select "***"
click at [772, 451] on td "BI-FAST CRTRANSFER DR 002 REZA SAPUTRA" at bounding box center [827, 442] width 453 height 29
drag, startPoint x: 775, startPoint y: 452, endPoint x: 805, endPoint y: 452, distance: 30.0
click at [805, 452] on td "BI-FAST CRTRANSFER DR 002 REZA SAPUTRA" at bounding box center [827, 442] width 453 height 29
copy td "REZA SAPUTRA"
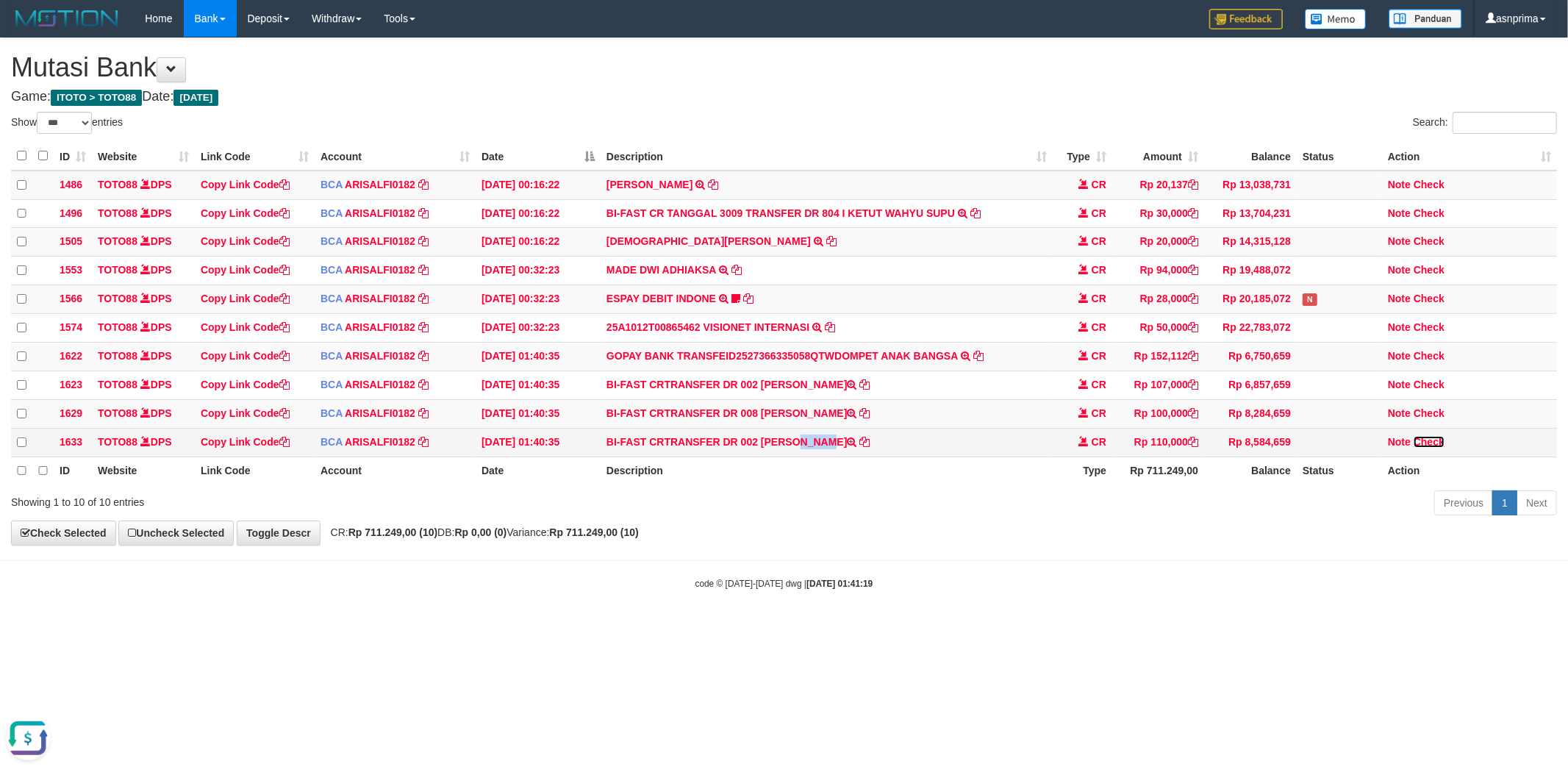
click at [1428, 448] on link "Check" at bounding box center [1429, 442] width 31 height 12
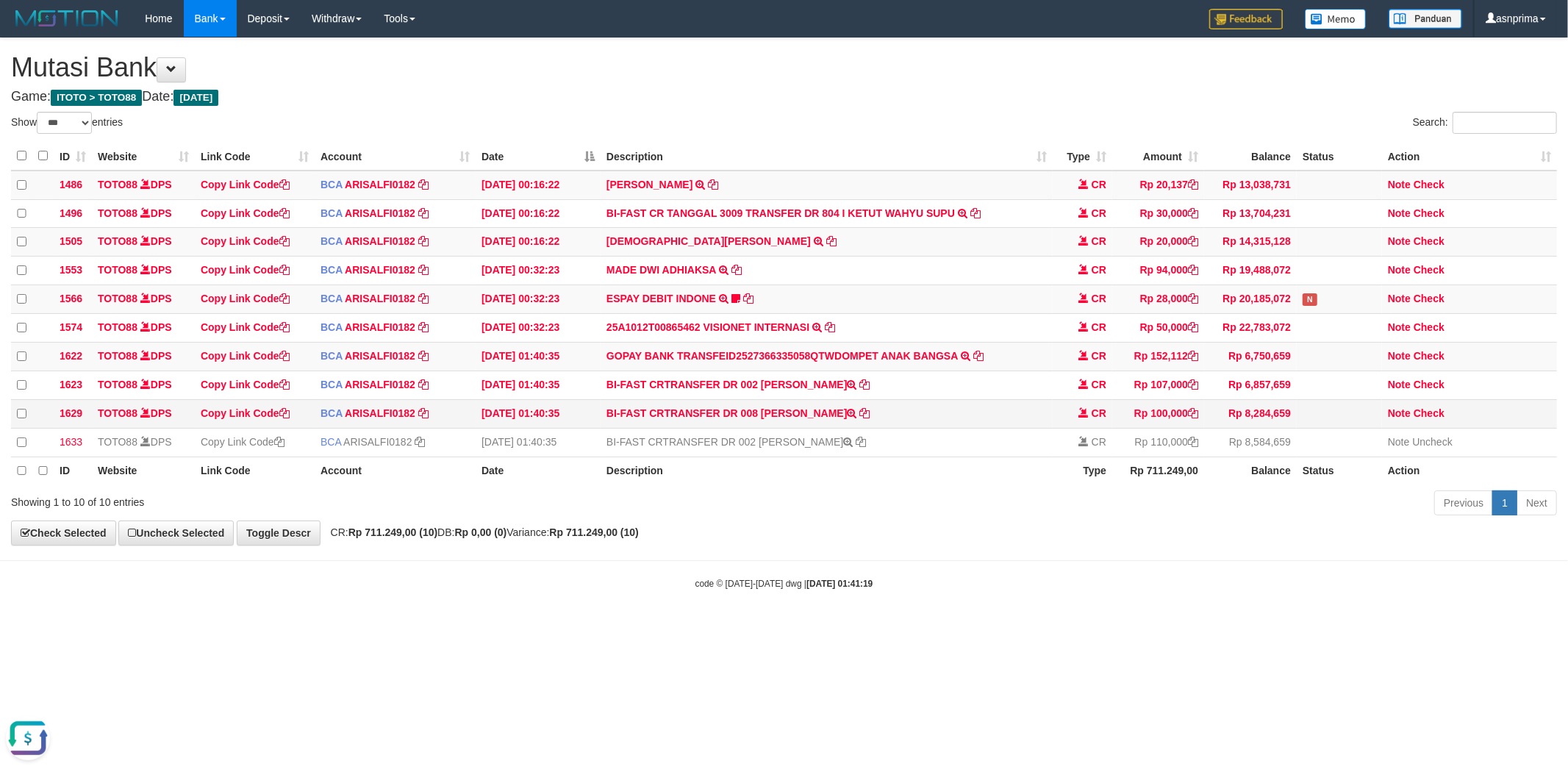
click at [797, 425] on td "BI-FAST CRTRANSFER DR 008 DJUMIATI PATTILOUW" at bounding box center [827, 414] width 453 height 29
drag, startPoint x: 797, startPoint y: 425, endPoint x: 837, endPoint y: 424, distance: 40.0
click at [837, 424] on td "BI-FAST CRTRANSFER DR 008 DJUMIATI PATTILOUW" at bounding box center [827, 414] width 453 height 29
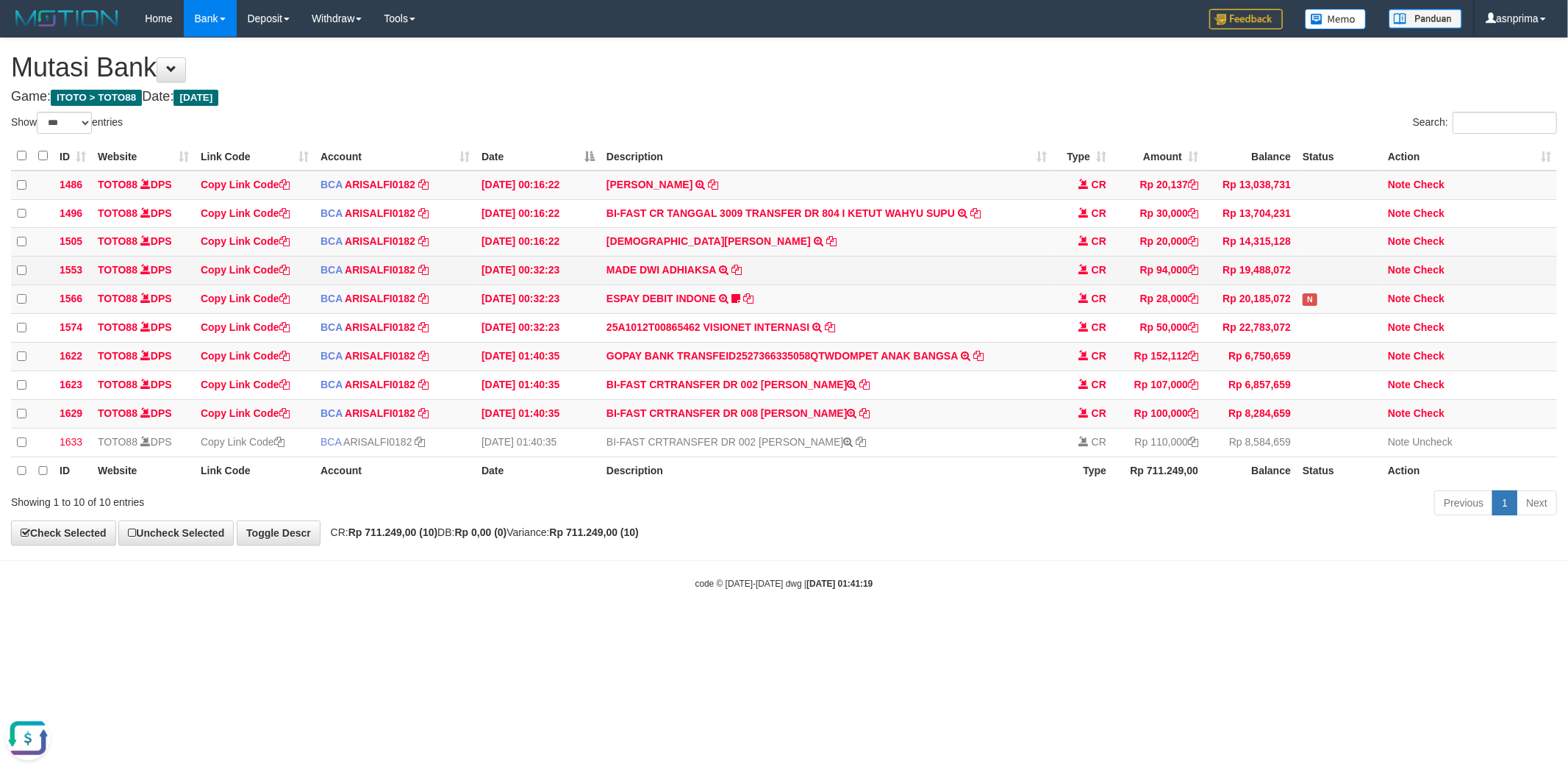
copy td "DJUMIATI PATTILOUW"
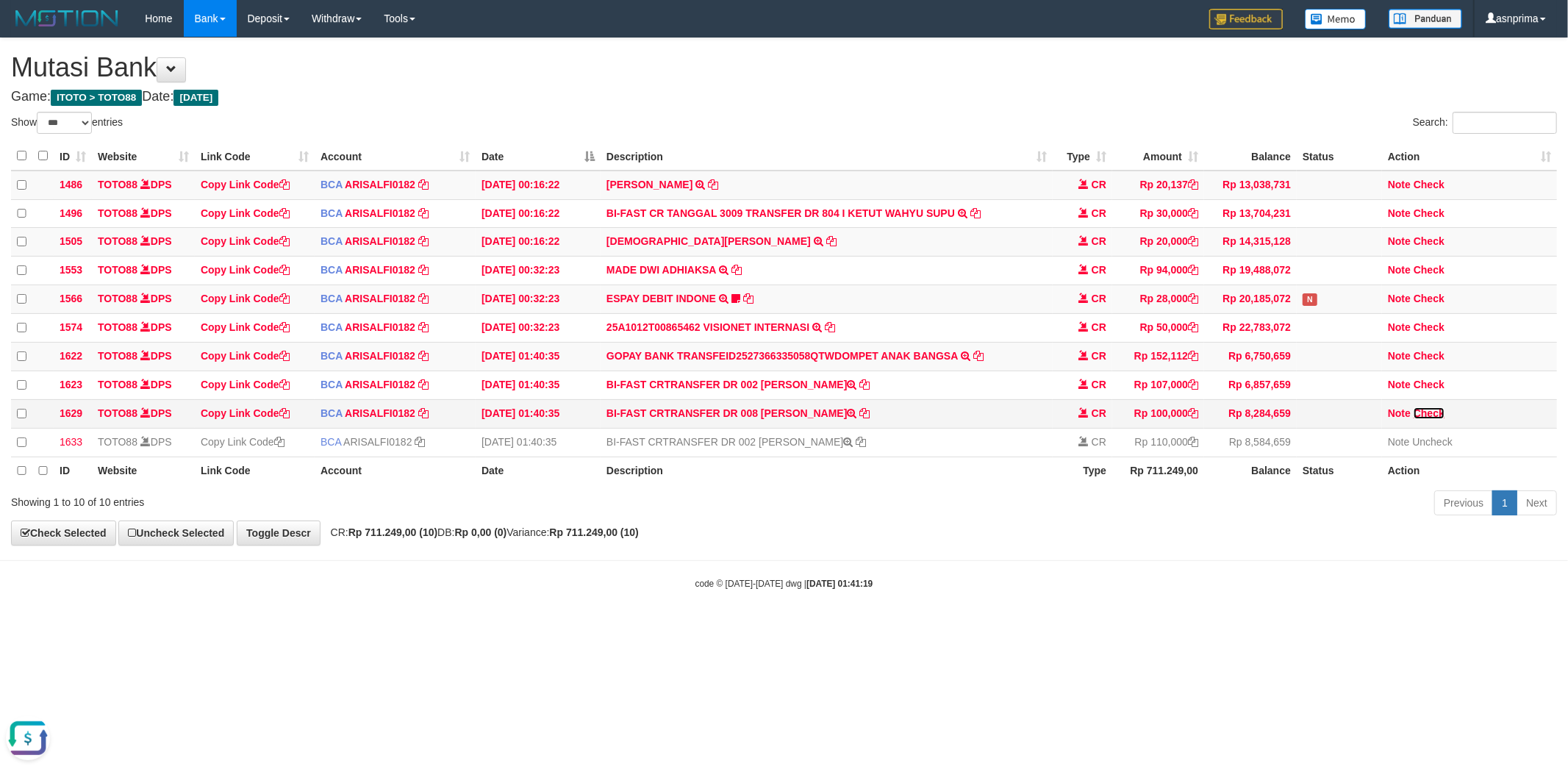
click at [1435, 419] on link "Check" at bounding box center [1429, 413] width 31 height 12
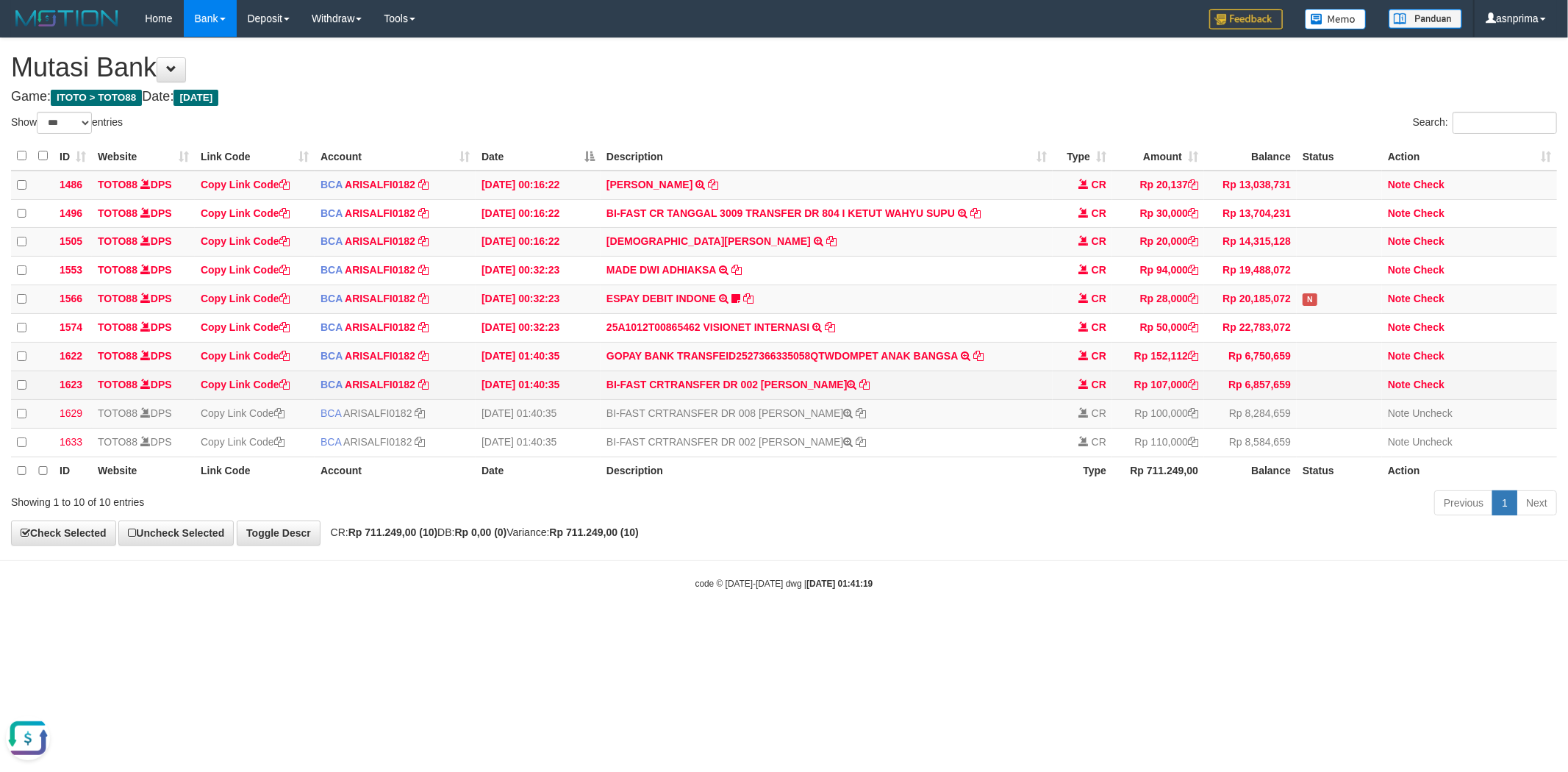
click at [774, 392] on td "BI-FAST CRTRANSFER DR 002 IRDI ANTONI" at bounding box center [827, 385] width 453 height 29
drag, startPoint x: 774, startPoint y: 392, endPoint x: 792, endPoint y: 392, distance: 18.0
click at [792, 392] on td "BI-FAST CRTRANSFER DR 002 IRDI ANTONI" at bounding box center [827, 385] width 453 height 29
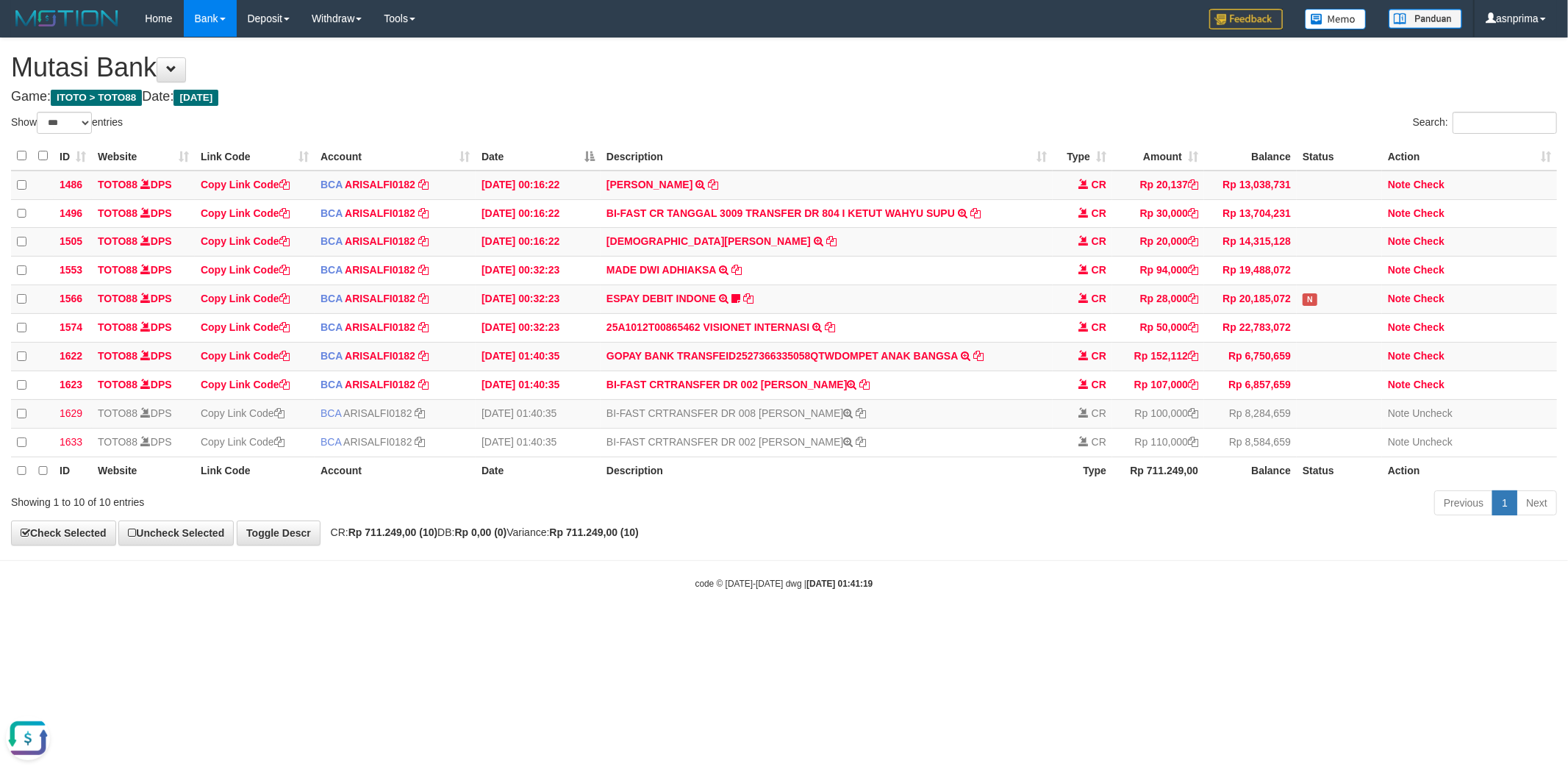
copy td "IRDI ANTONI"
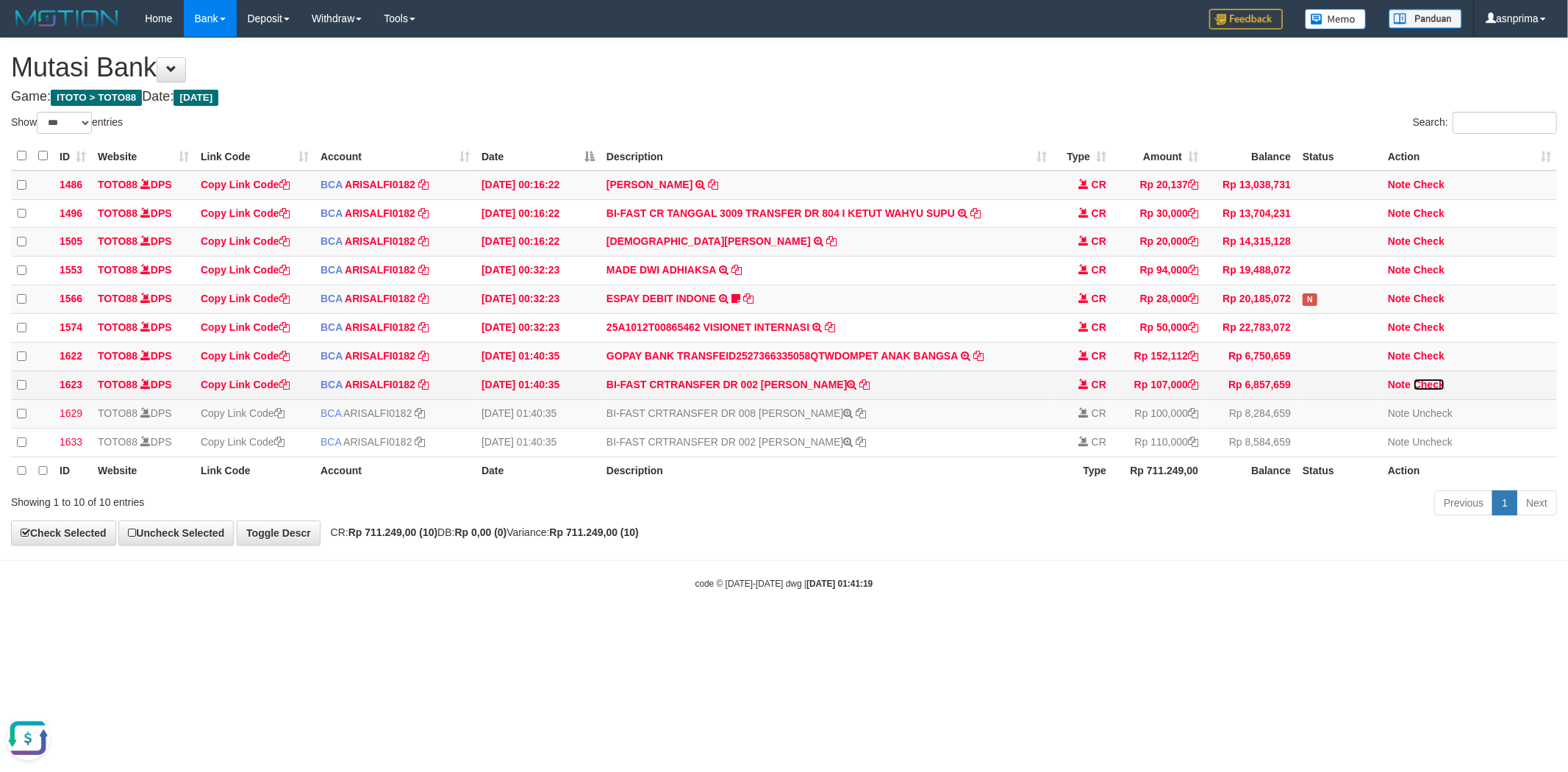
click at [1420, 391] on link "Check" at bounding box center [1429, 384] width 31 height 12
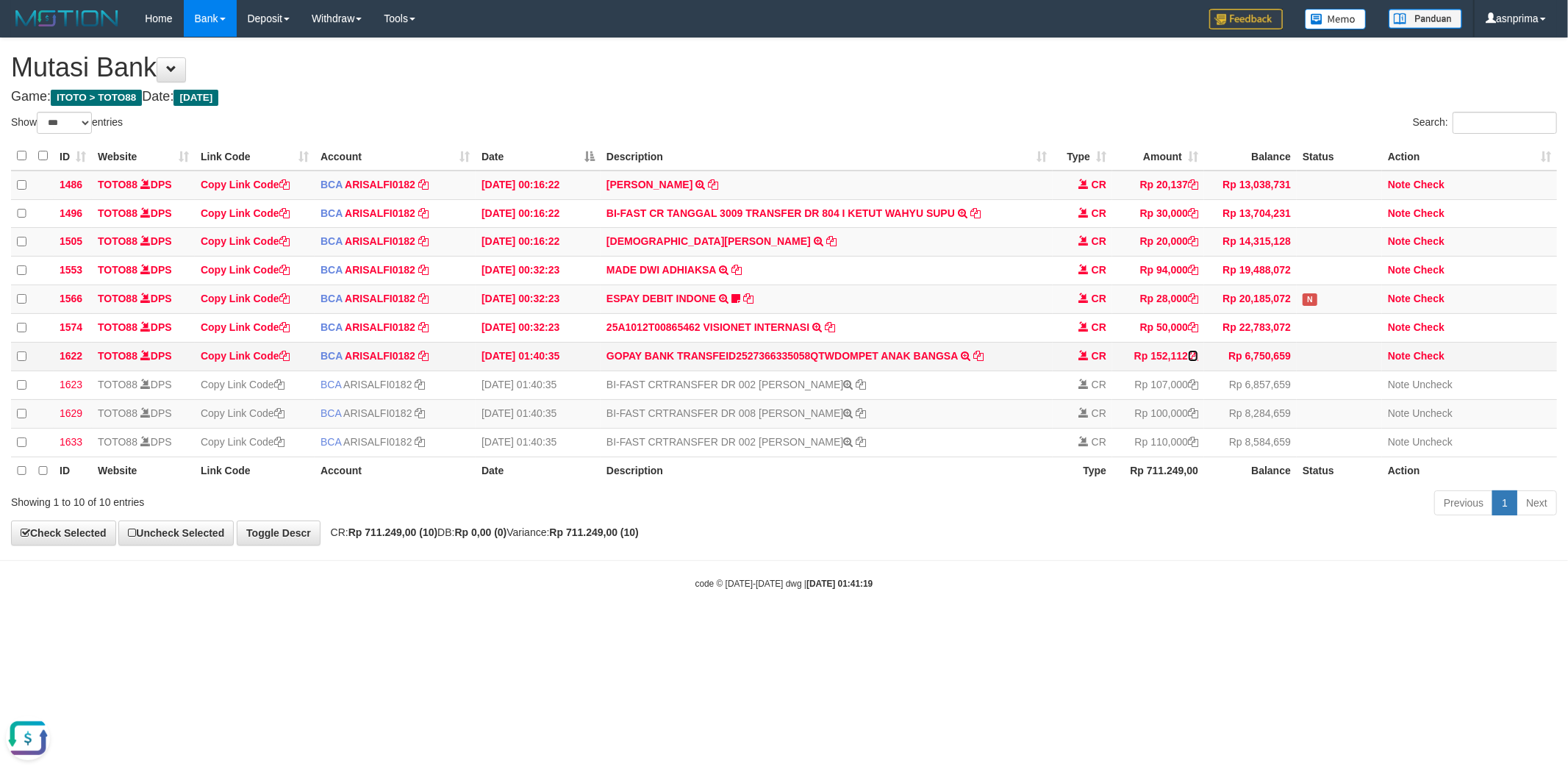
click at [1192, 361] on icon at bounding box center [1193, 356] width 10 height 10
copy td "IRDI ANTONI"
click at [1430, 358] on link "Check" at bounding box center [1429, 356] width 31 height 12
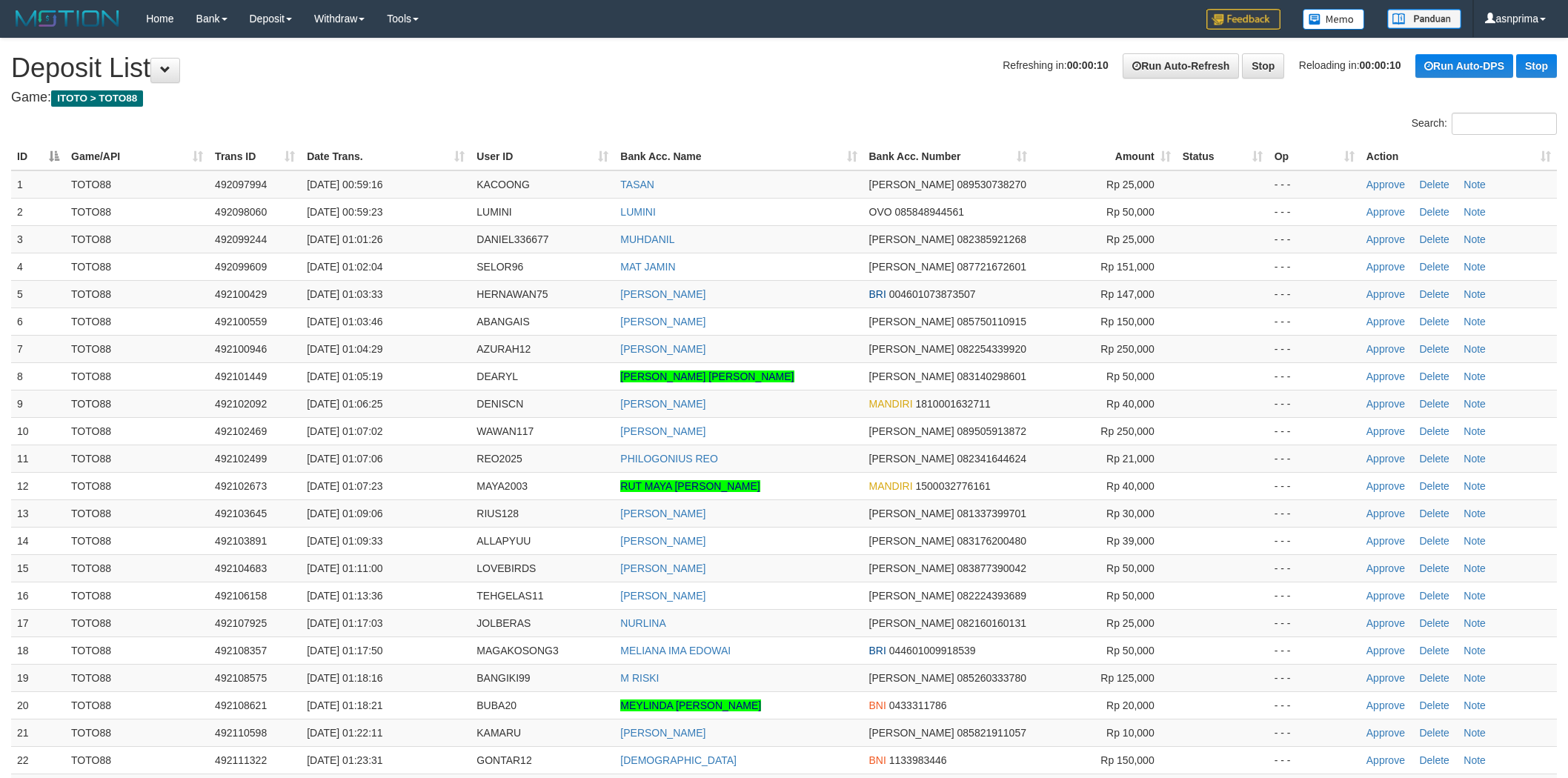
scroll to position [737, 0]
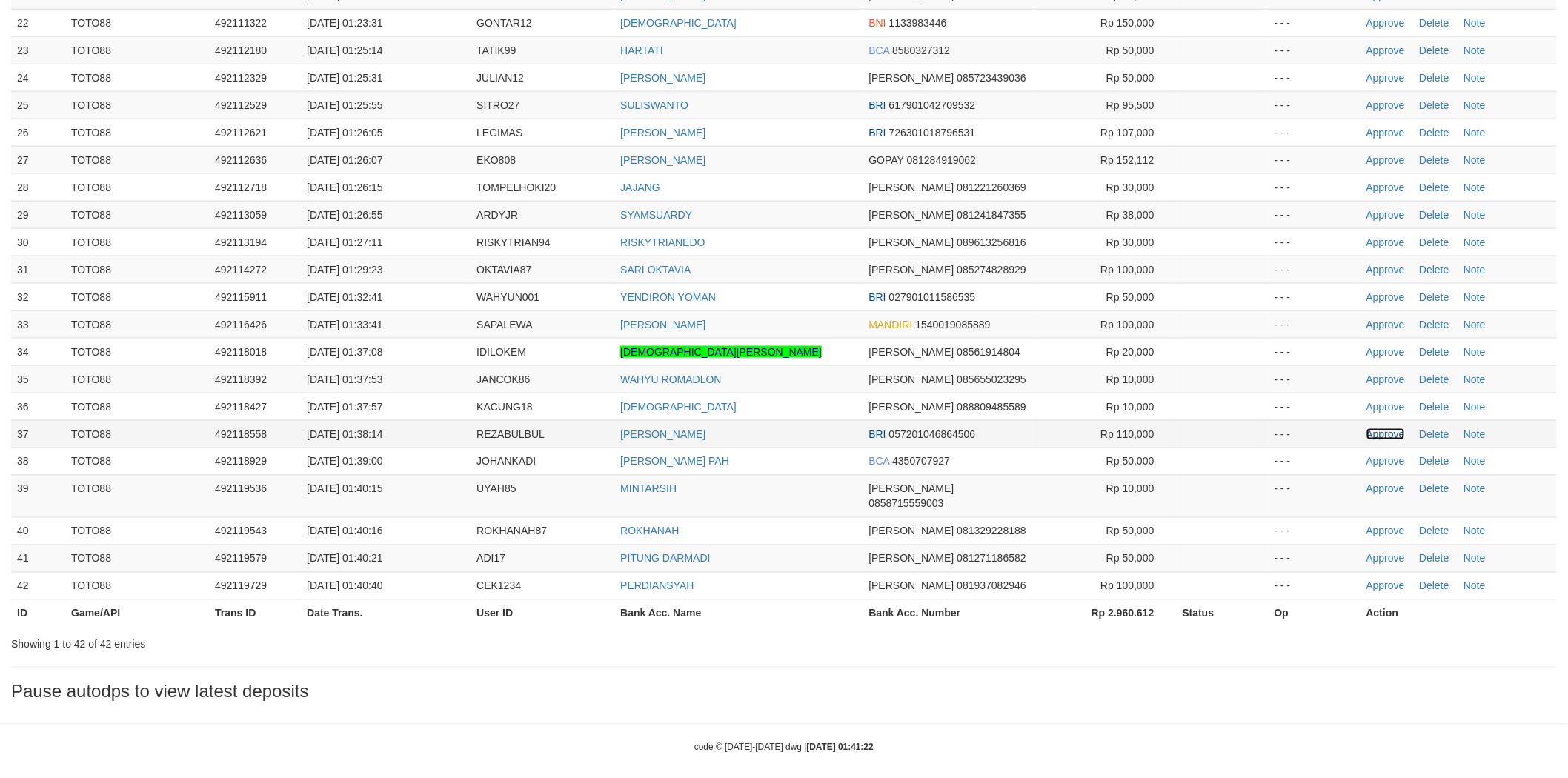
click at [1369, 433] on link "Approve" at bounding box center [1386, 434] width 38 height 12
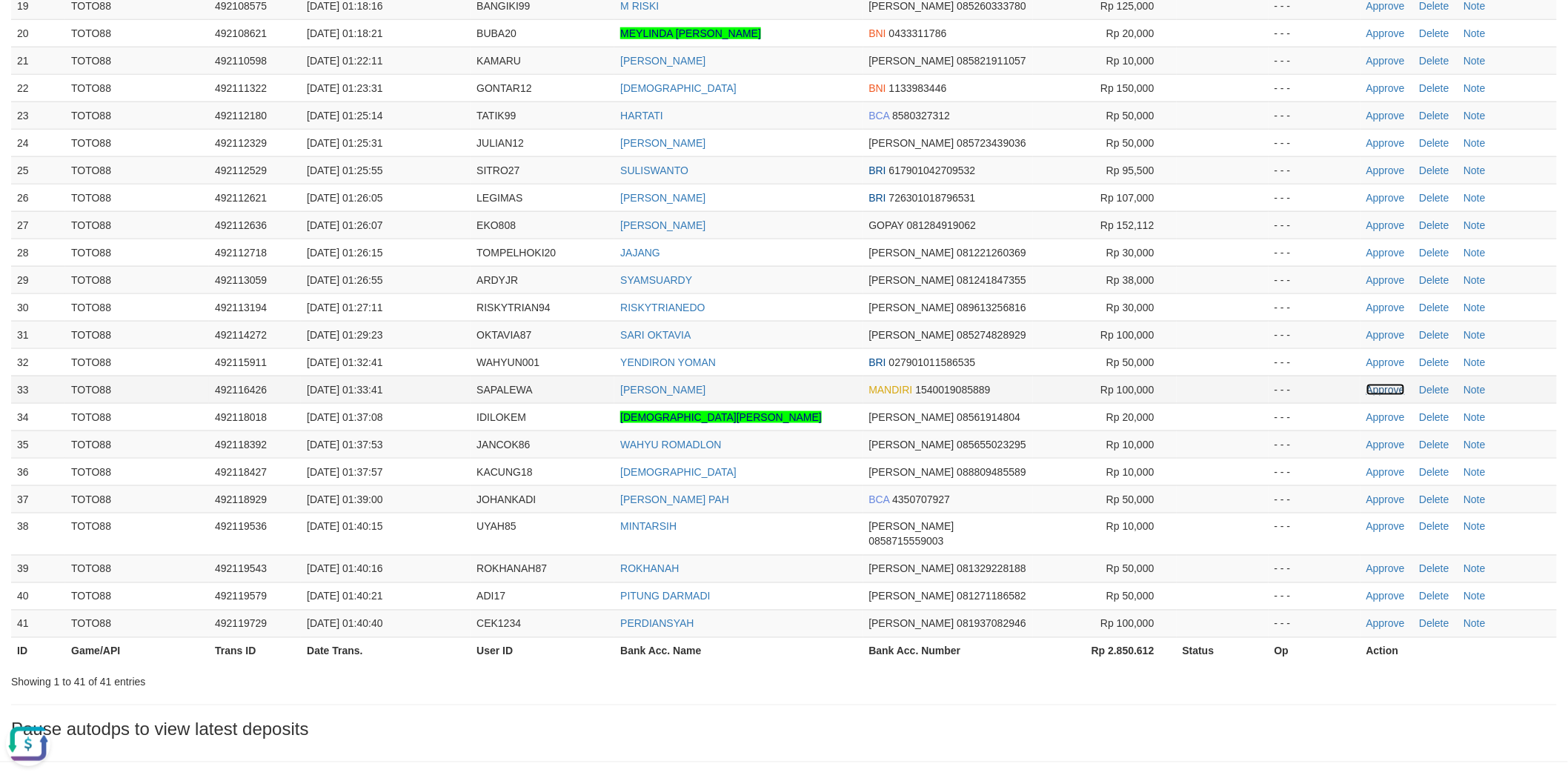
click at [1382, 389] on link "Approve" at bounding box center [1386, 390] width 38 height 12
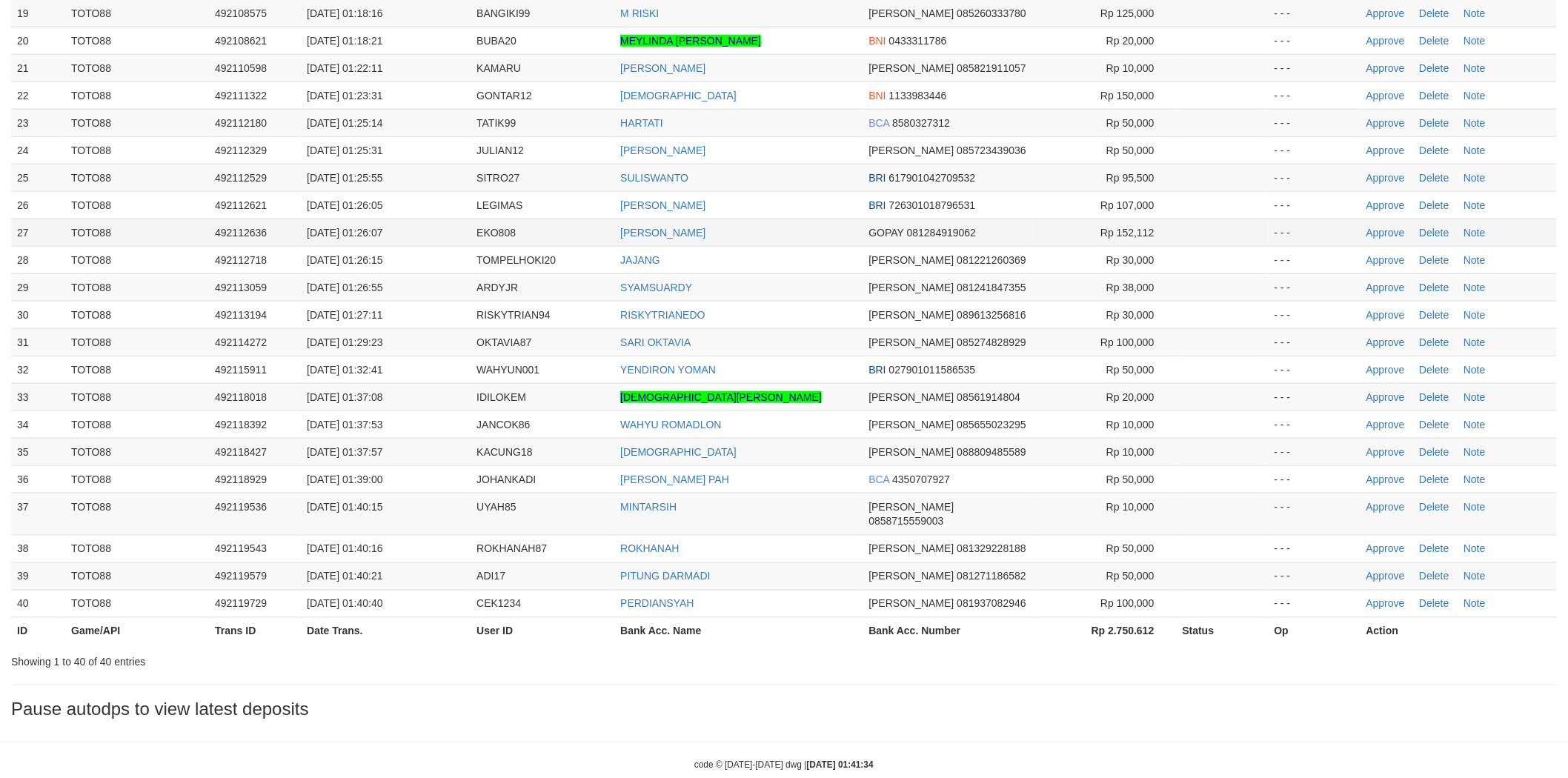
scroll to position [672, 0]
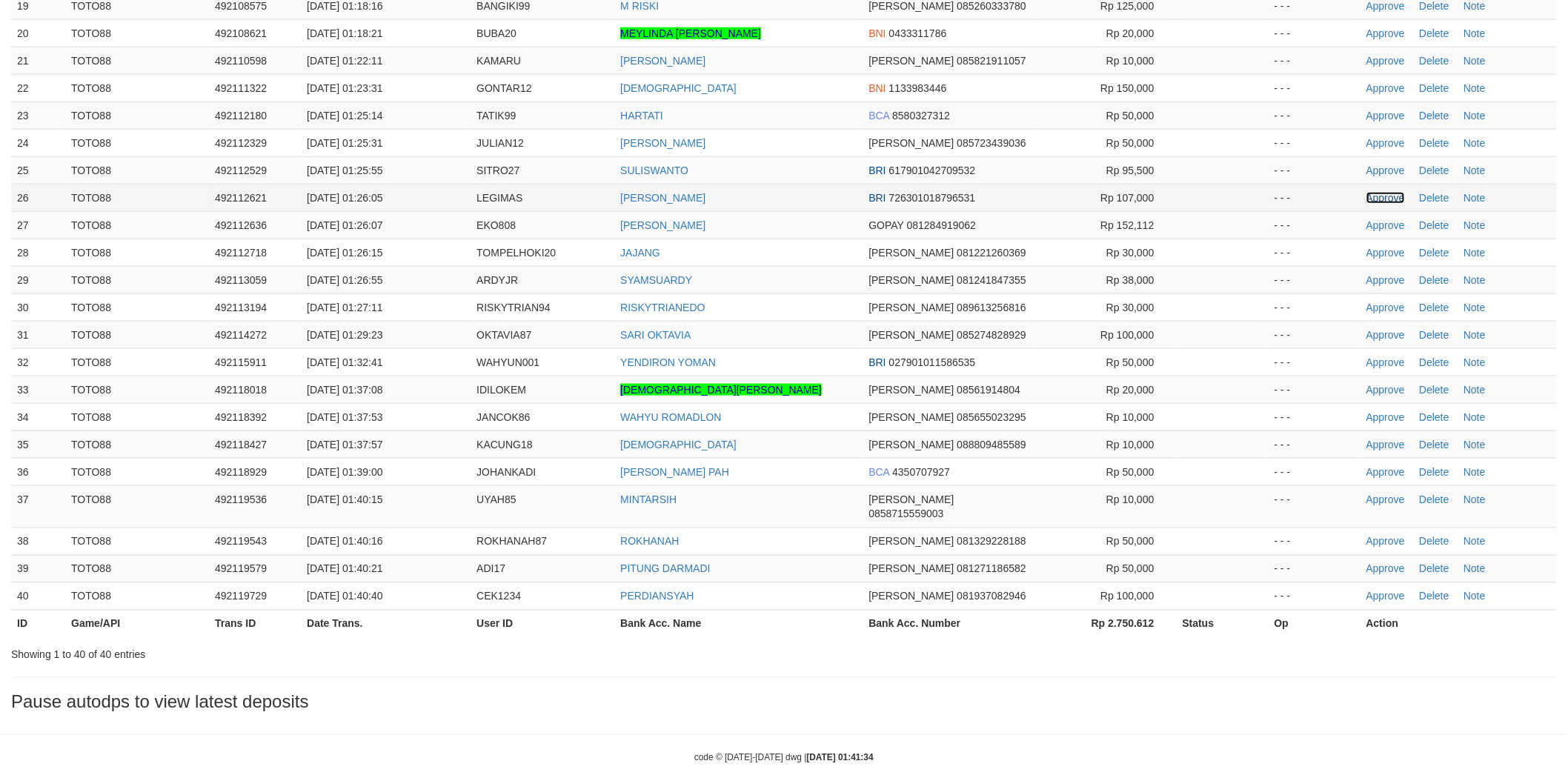
click at [1374, 197] on link "Approve" at bounding box center [1386, 198] width 38 height 12
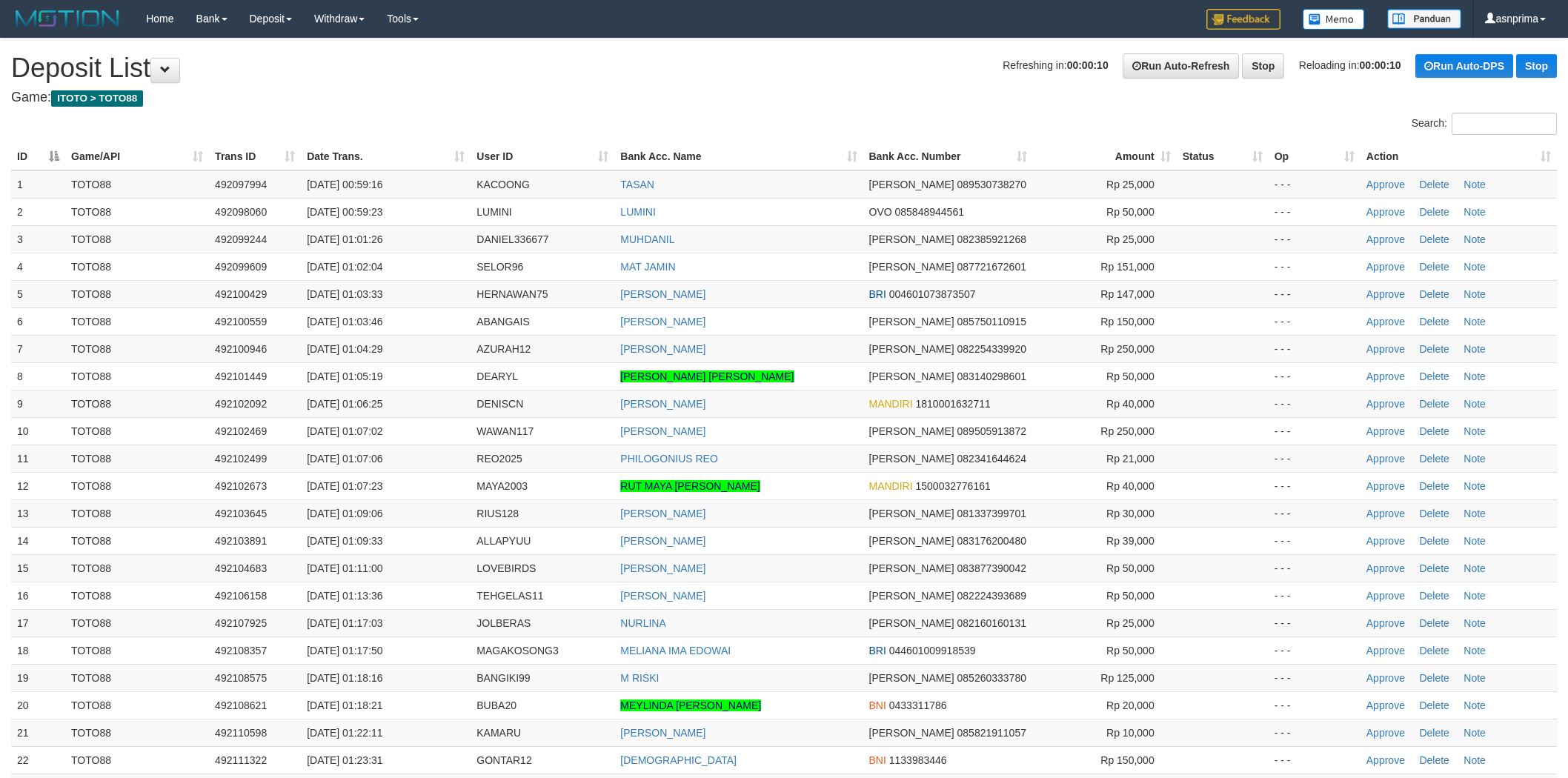
scroll to position [480, 0]
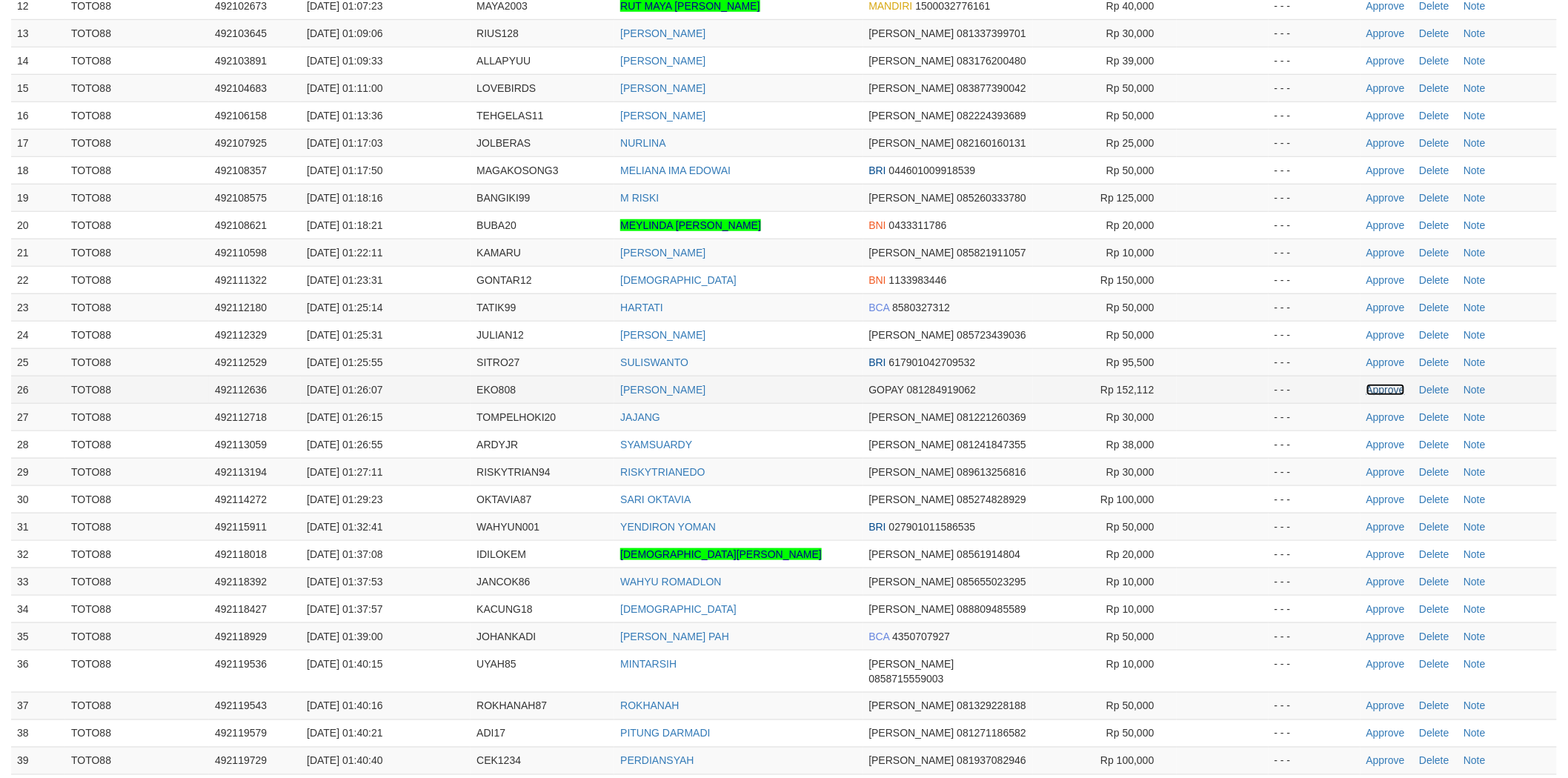
click at [1382, 393] on link "Approve" at bounding box center [1386, 390] width 38 height 12
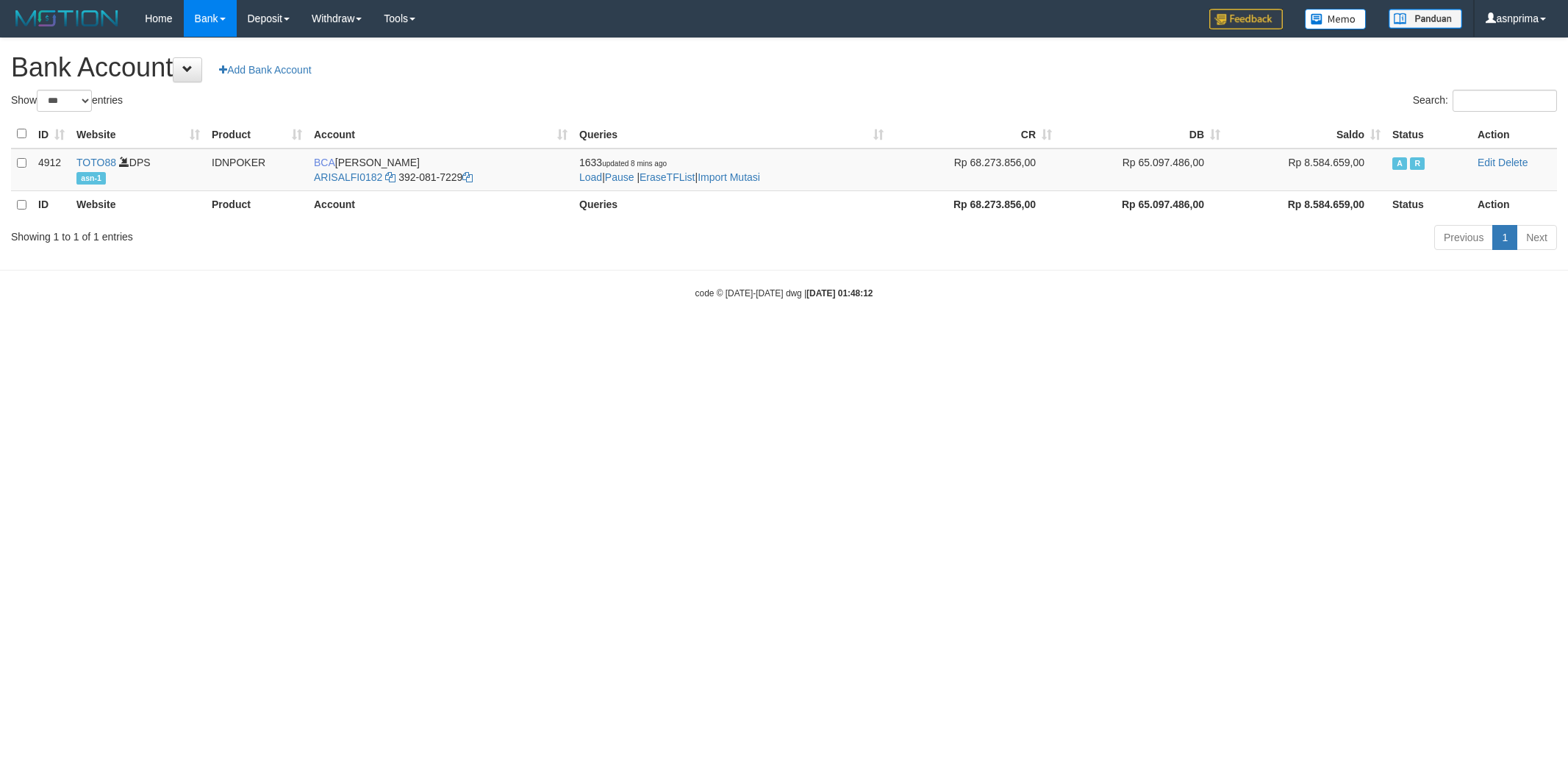
select select "***"
click at [731, 172] on link "Import Mutasi" at bounding box center [729, 177] width 63 height 12
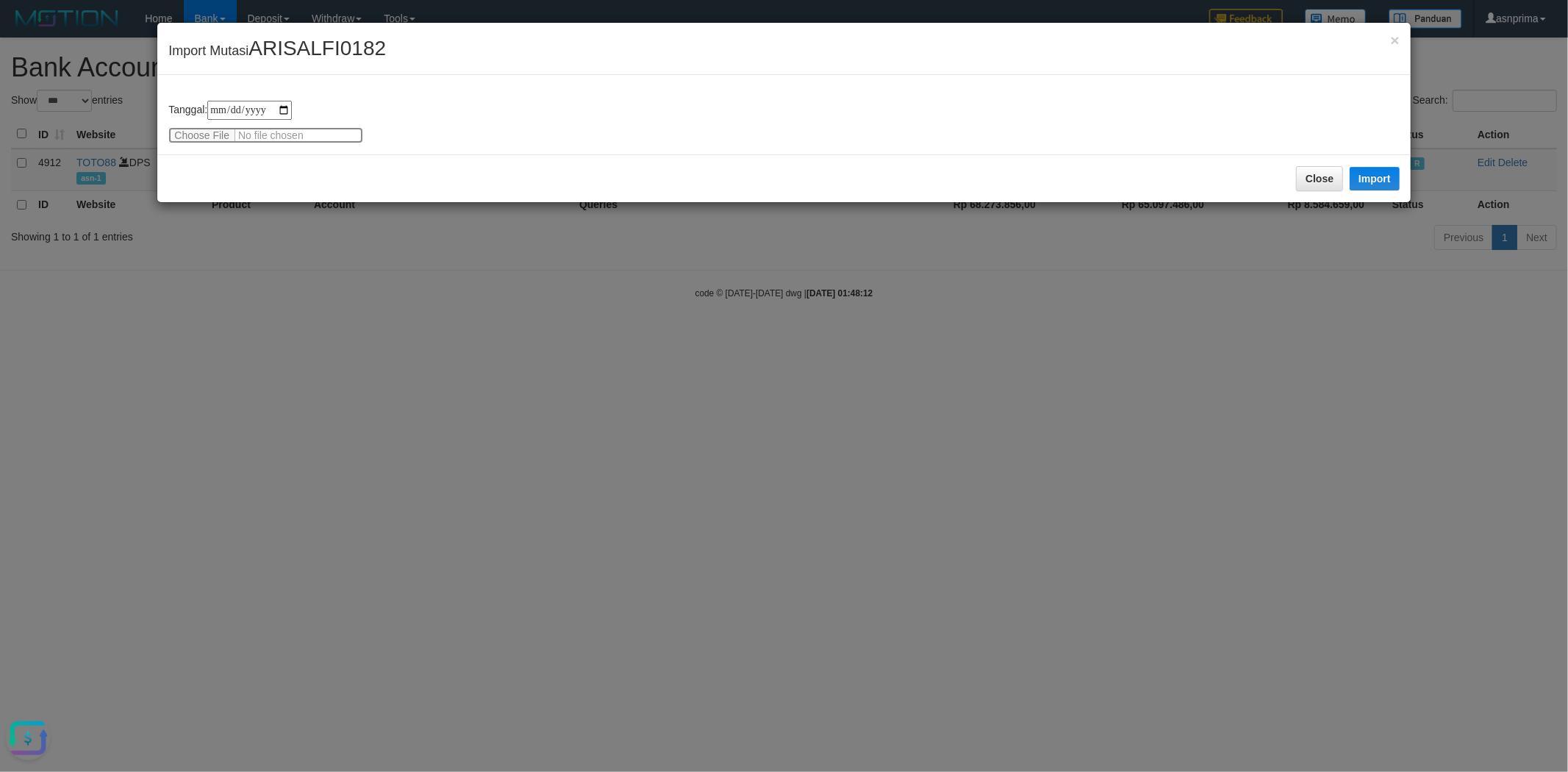
click at [279, 134] on input "file" at bounding box center [265, 135] width 195 height 16
type input "**********"
click at [274, 172] on div "Close Import" at bounding box center [784, 178] width 1253 height 48
click at [1369, 178] on button "Import" at bounding box center [1374, 179] width 50 height 24
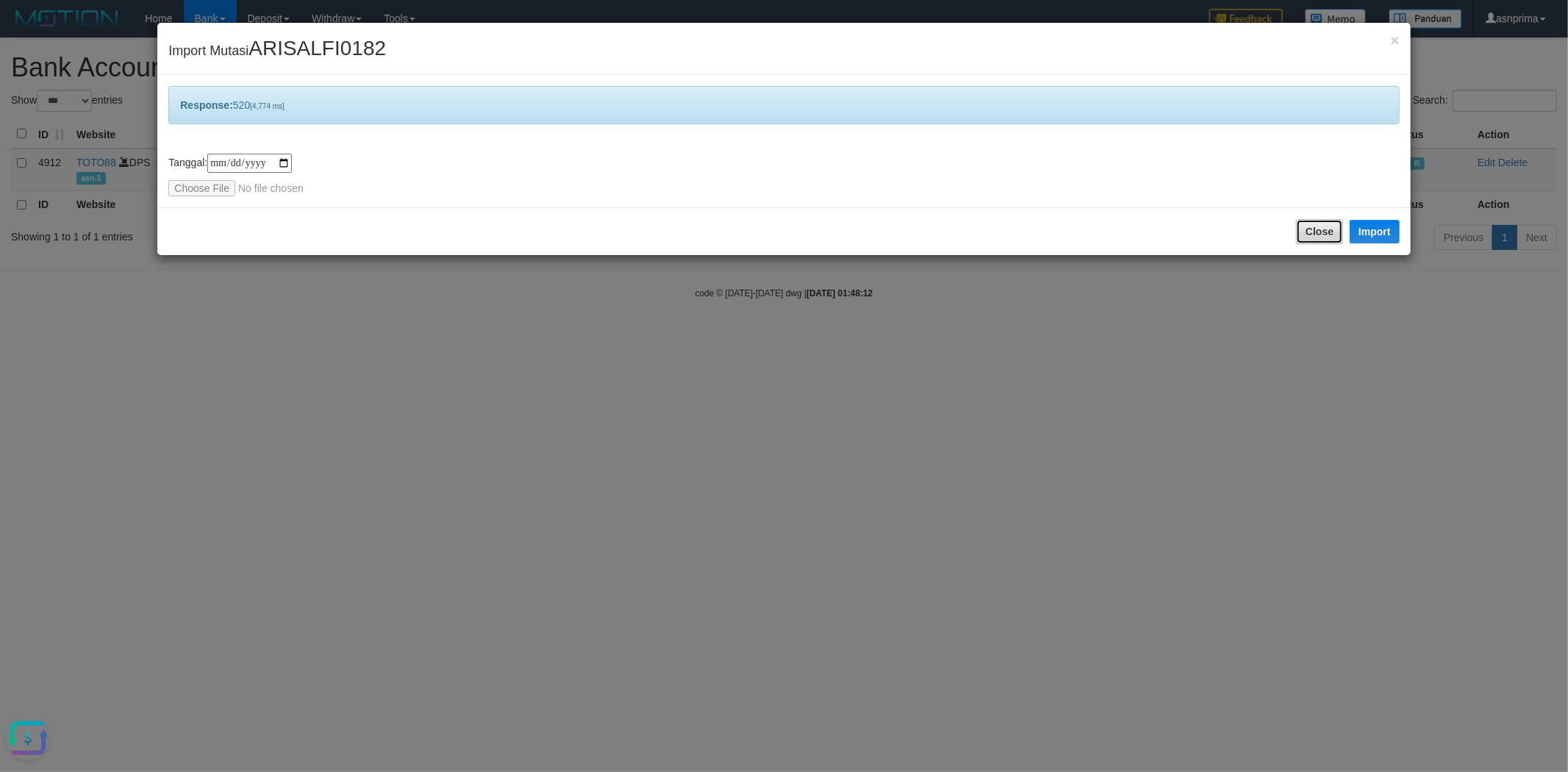
click at [1314, 230] on button "Close" at bounding box center [1320, 231] width 47 height 25
